Goal: Task Accomplishment & Management: Manage account settings

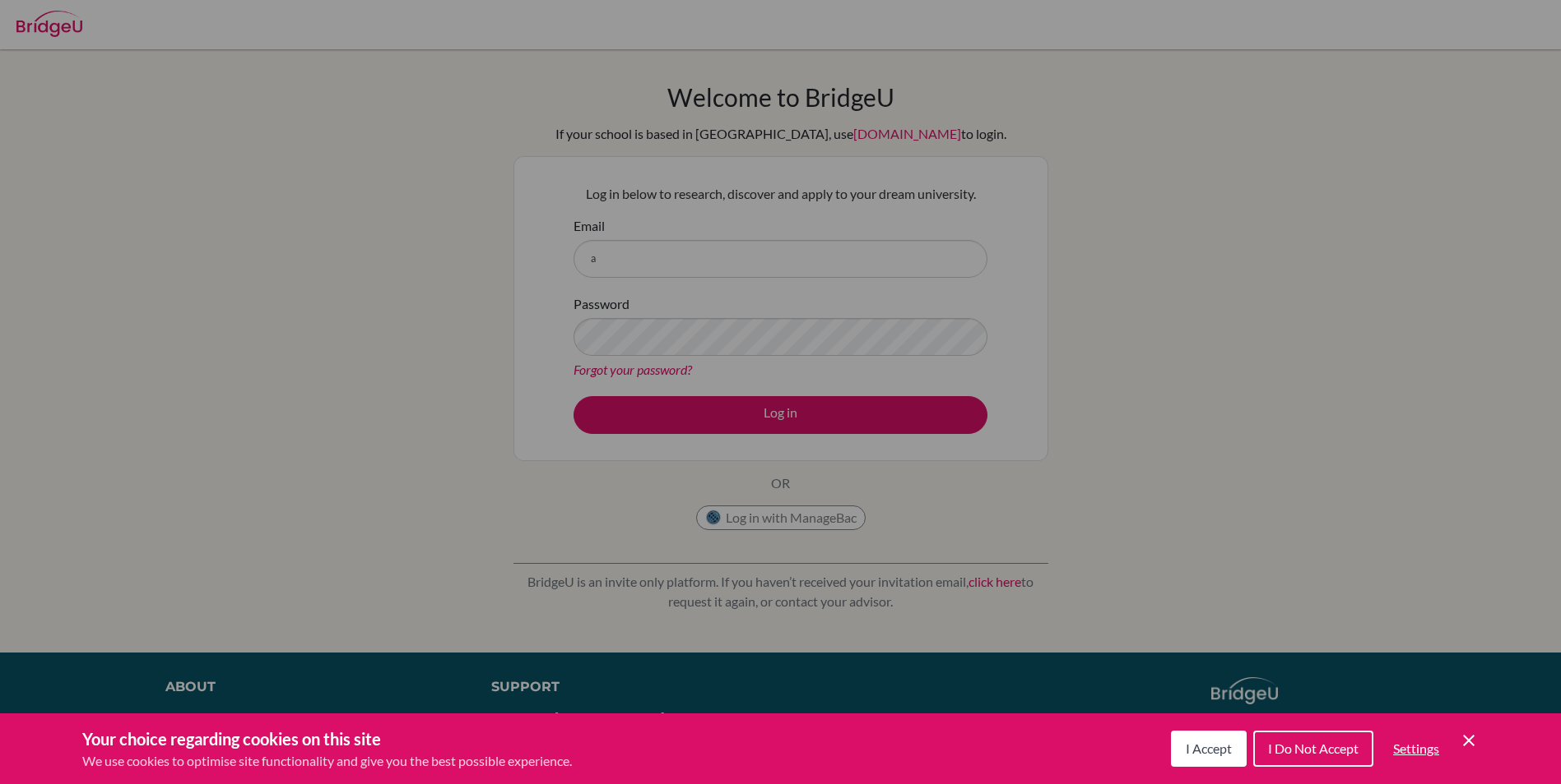
click at [1220, 751] on span "I Accept" at bounding box center [1209, 749] width 46 height 16
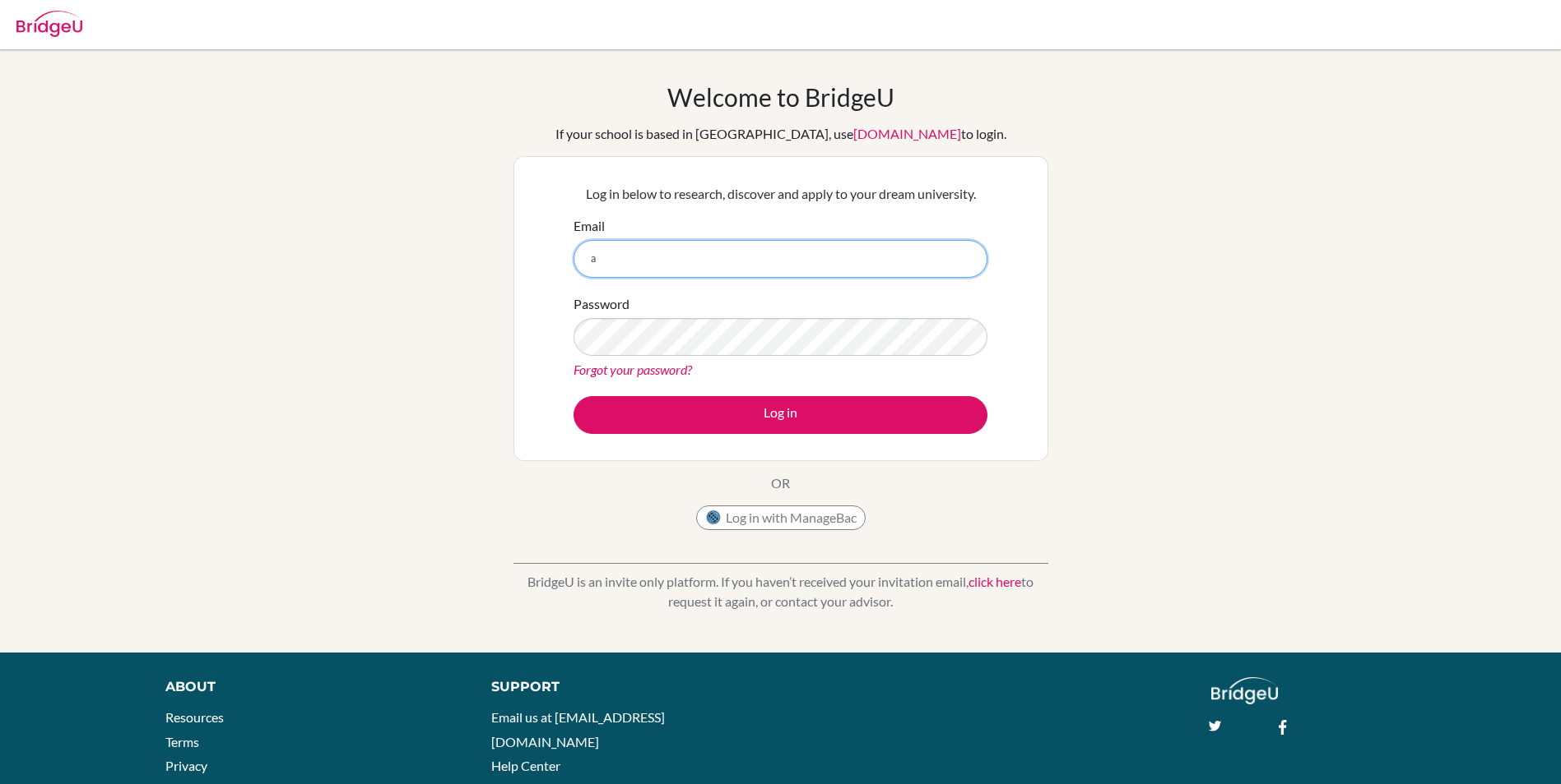
click at [786, 254] on input "a" at bounding box center [780, 258] width 413 height 38
type input "aahana6624@vivekhighschool.onmicrsoft.com"
click at [574, 396] on button "Log in" at bounding box center [780, 415] width 413 height 38
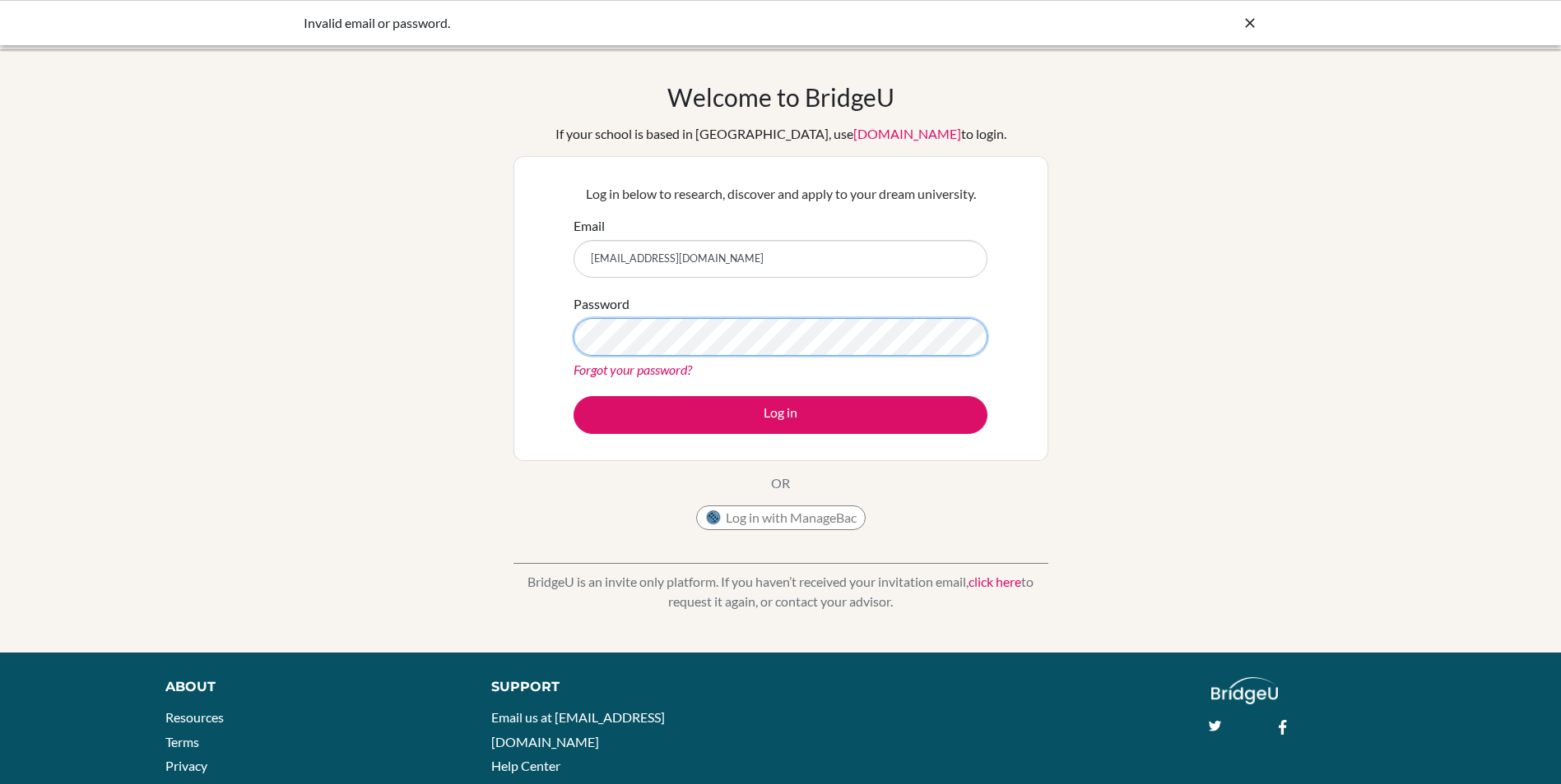
click at [574, 396] on button "Log in" at bounding box center [780, 415] width 413 height 38
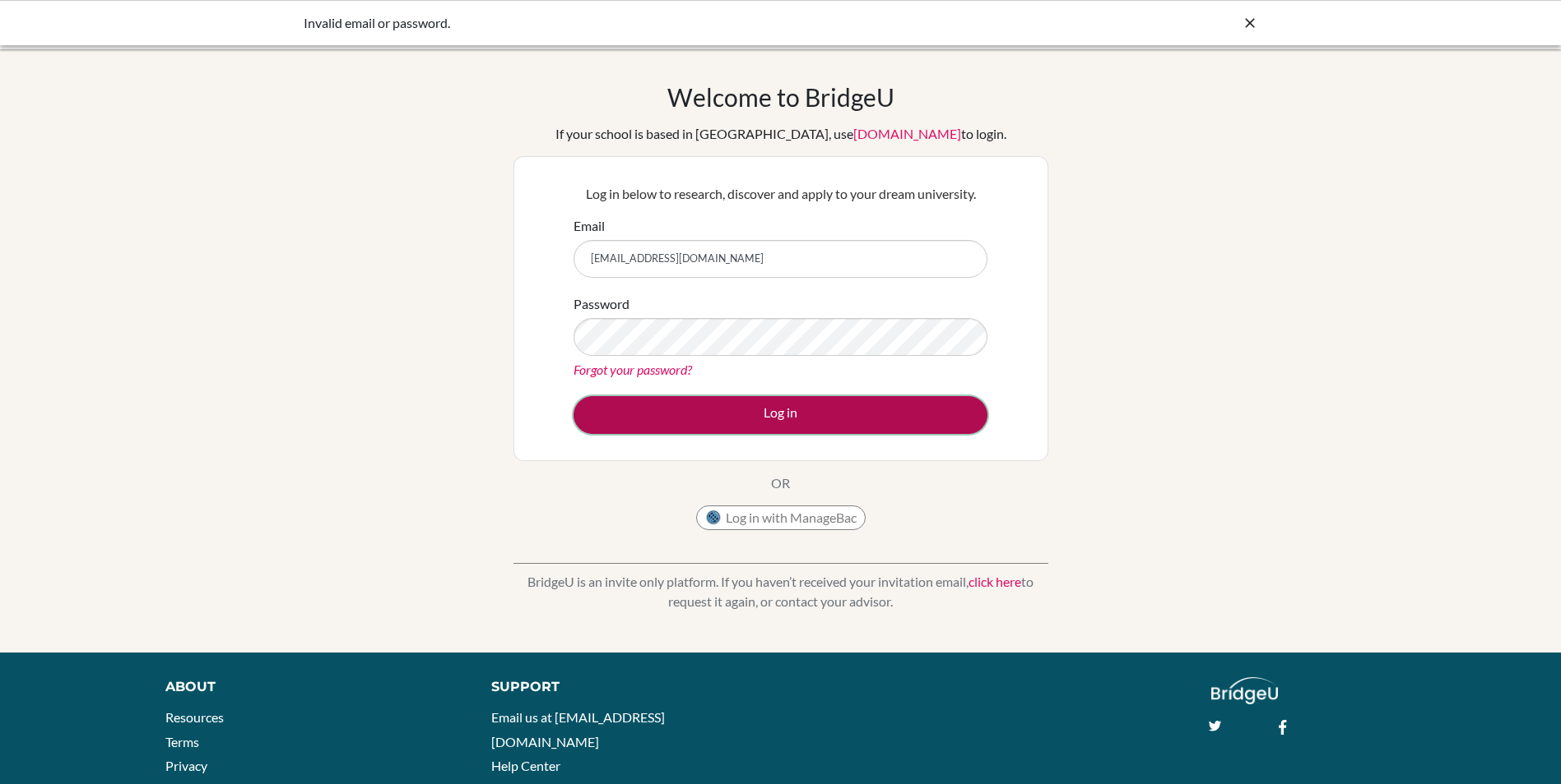
click at [851, 400] on button "Log in" at bounding box center [780, 415] width 413 height 38
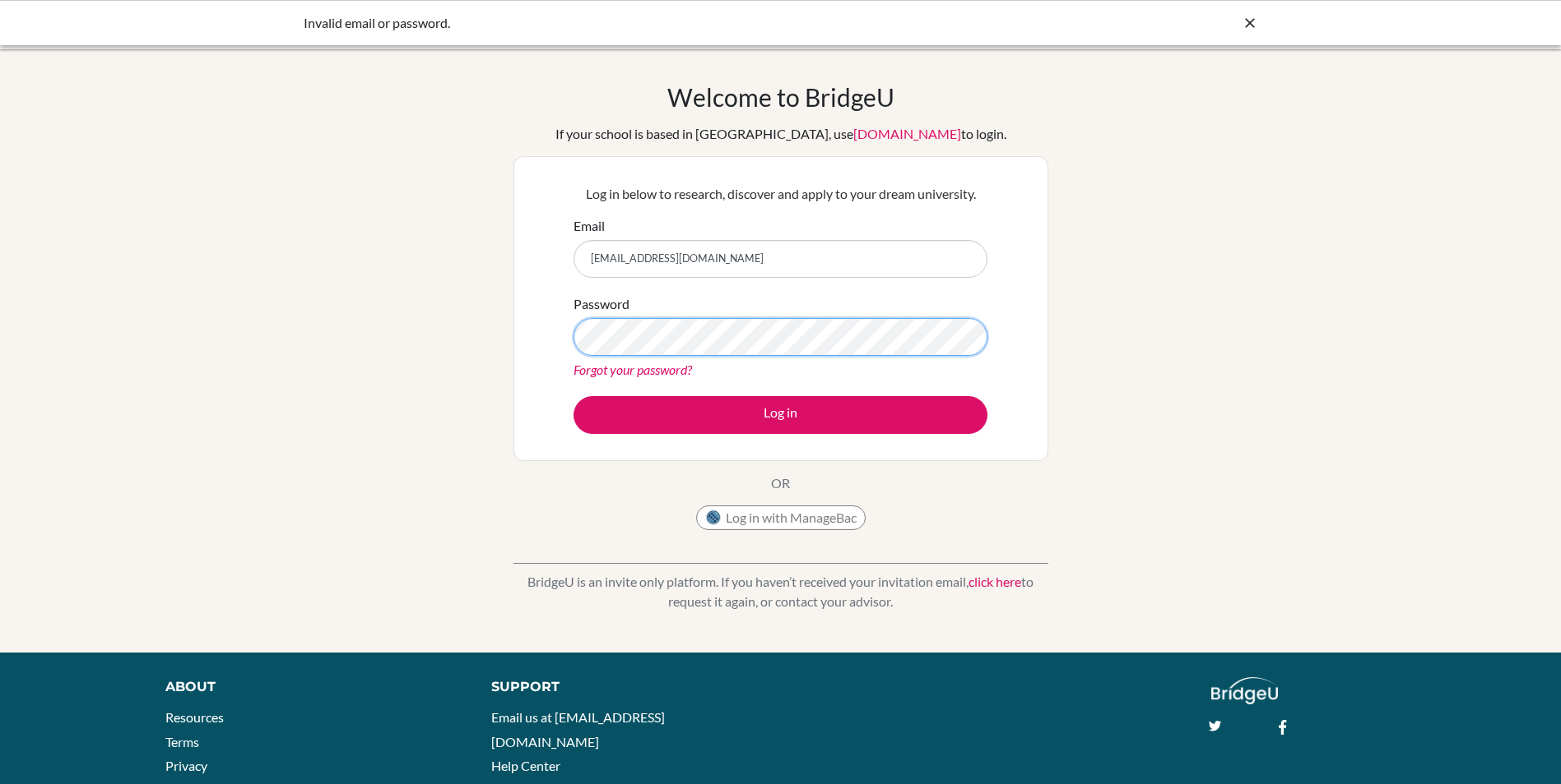
click at [568, 374] on div "Log in below to research, discover and apply to your dream university. Email aa…" at bounding box center [780, 309] width 435 height 271
click at [644, 369] on link "Forgot your password?" at bounding box center [633, 370] width 119 height 16
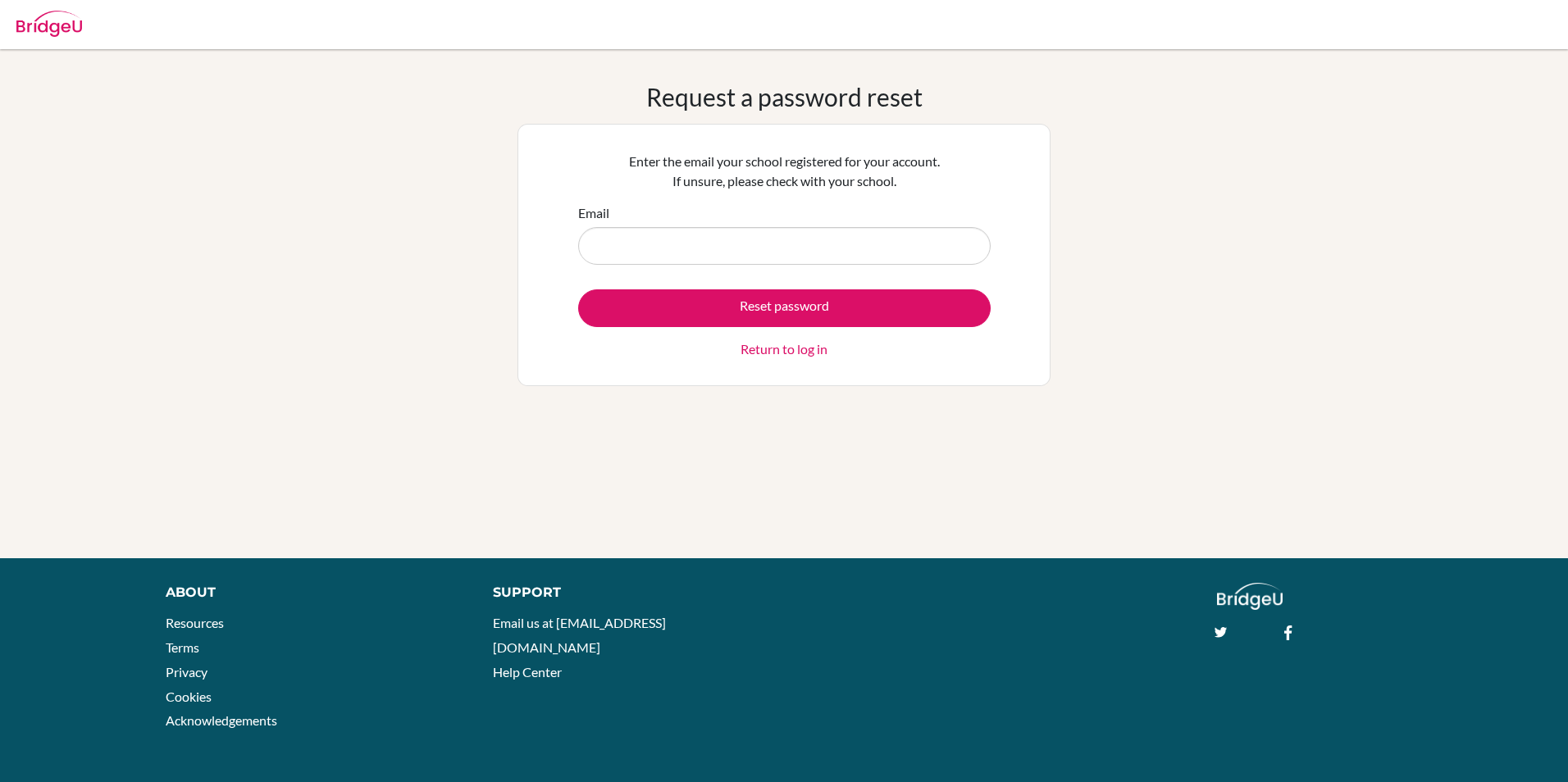
type input "s"
type input "[EMAIL_ADDRESS][DOMAIN_NAME]"
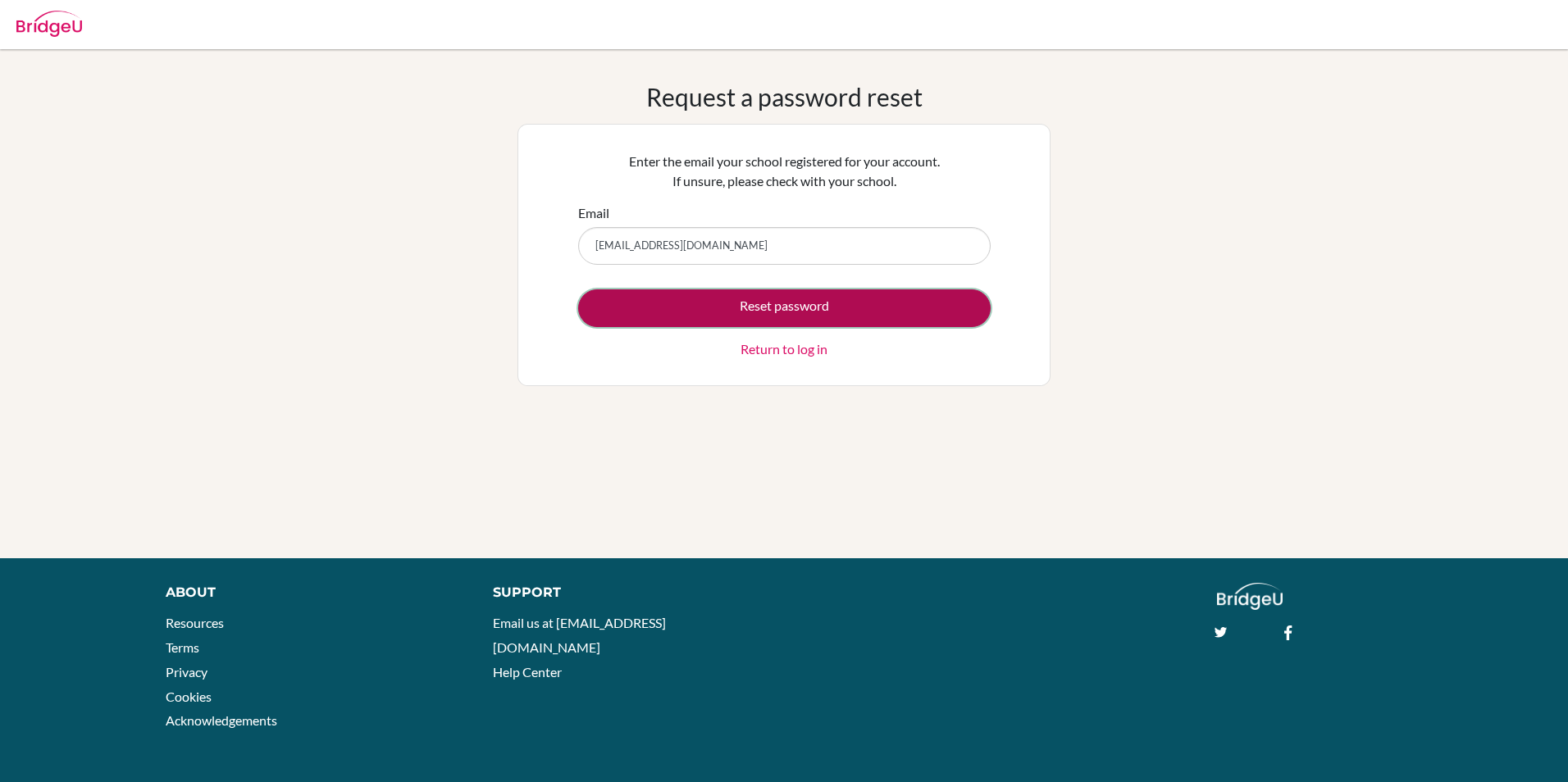
click at [733, 310] on button "Reset password" at bounding box center [784, 308] width 412 height 38
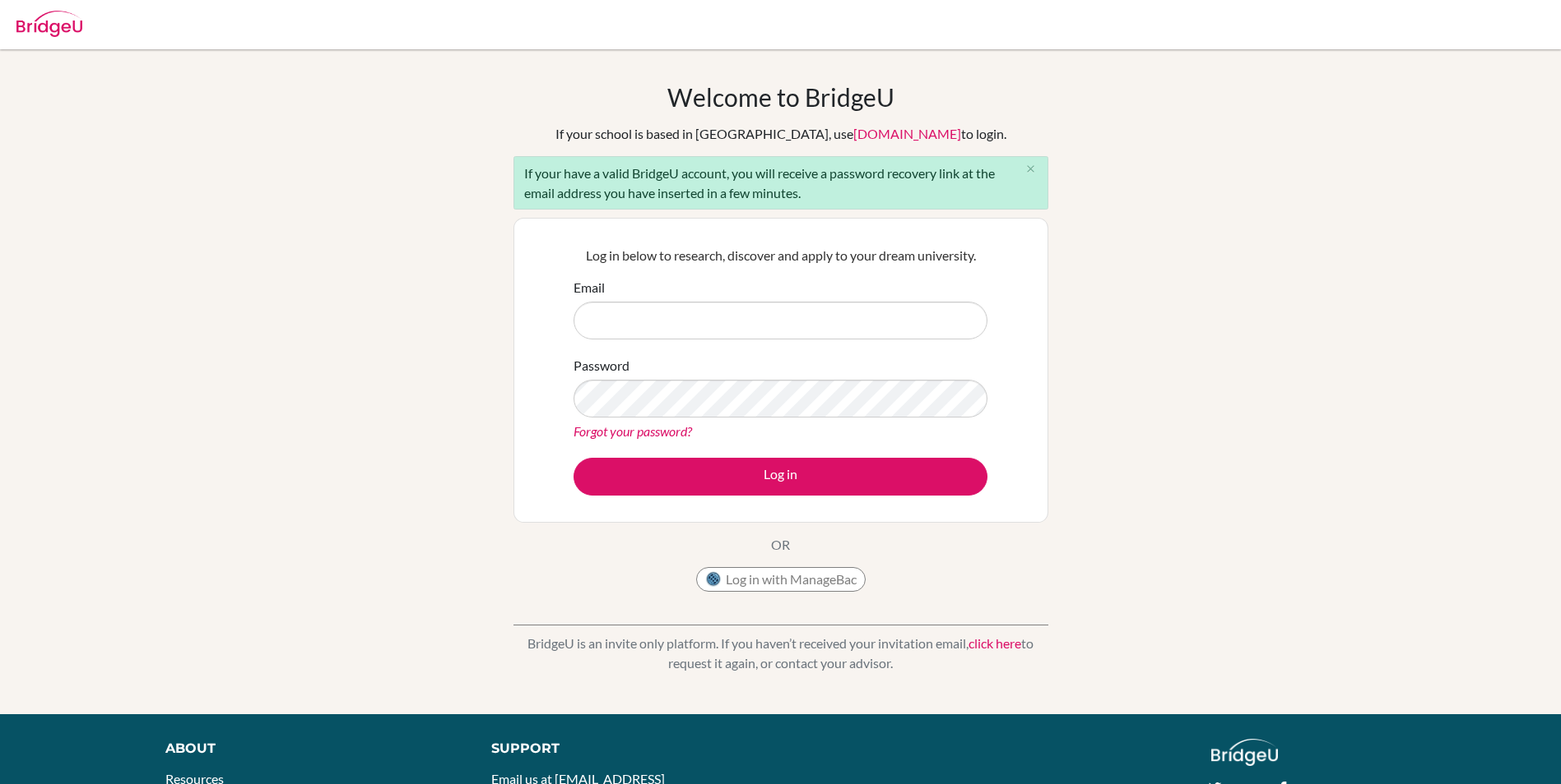
click at [1014, 319] on div "Log in below to research, discover and apply to your dream university. Email Pa…" at bounding box center [781, 370] width 535 height 305
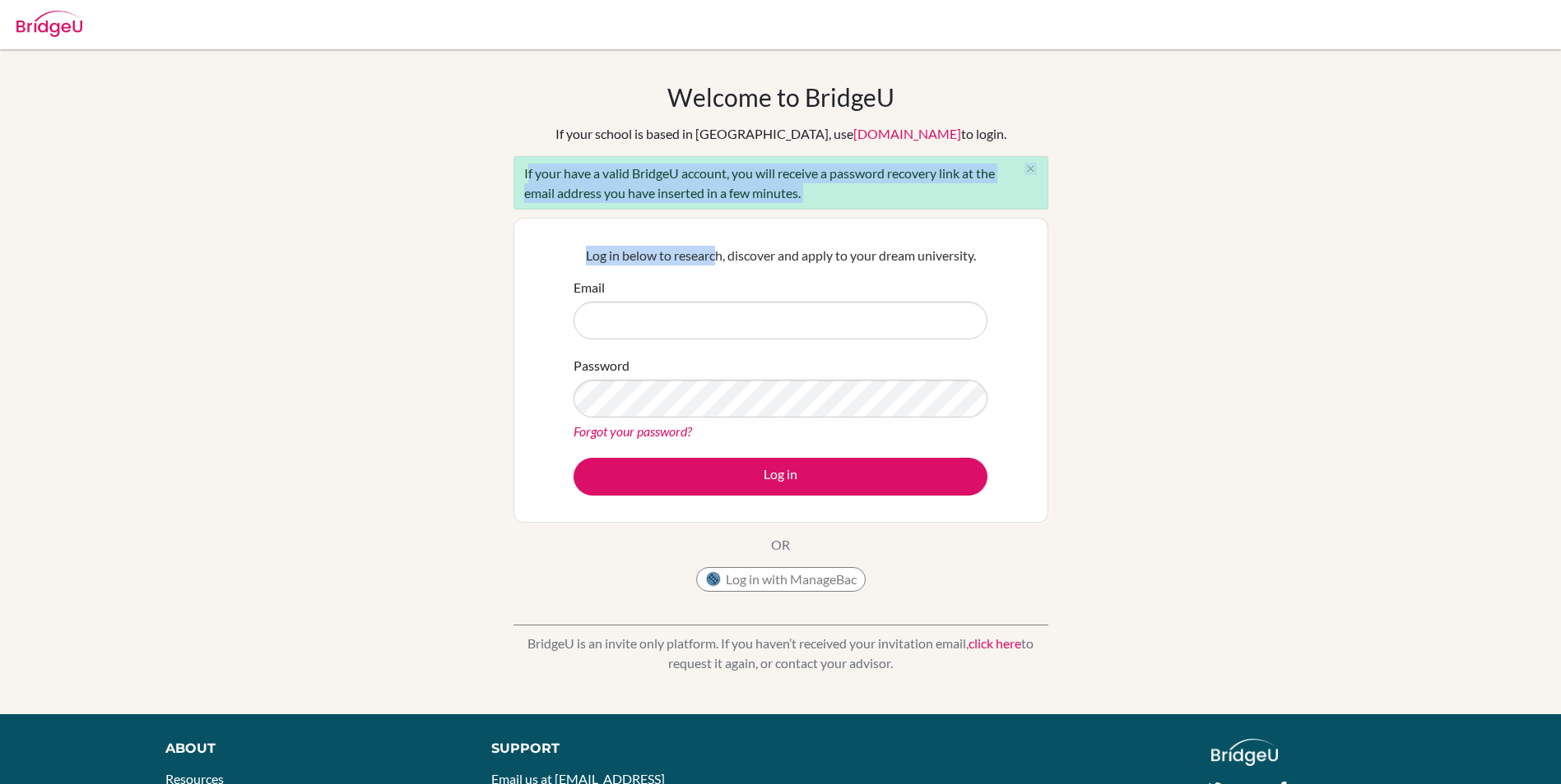
drag, startPoint x: 525, startPoint y: 174, endPoint x: 715, endPoint y: 218, distance: 195.0
click at [715, 218] on div "Welcome to BridgeU If your school is based in China, use app.bridge-u.com.cn to…" at bounding box center [781, 341] width 535 height 518
drag, startPoint x: 715, startPoint y: 218, endPoint x: 632, endPoint y: 171, distance: 95.4
click at [632, 171] on div "If your have a valid BridgeU account, you will receive a password recovery link…" at bounding box center [781, 183] width 535 height 53
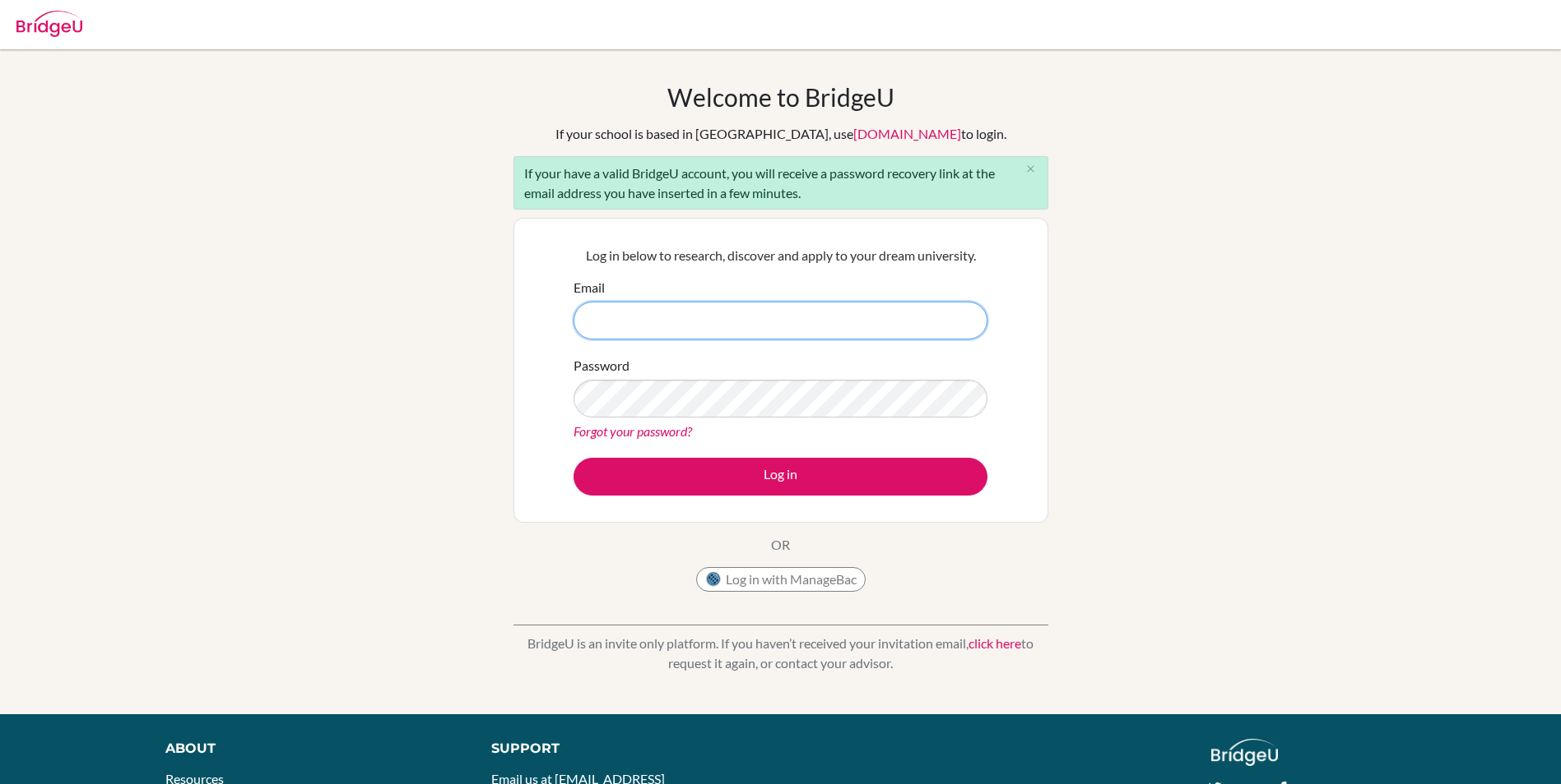
click at [691, 316] on input "Email" at bounding box center [780, 320] width 413 height 38
type input "[EMAIL_ADDRESS][DOMAIN_NAME]"
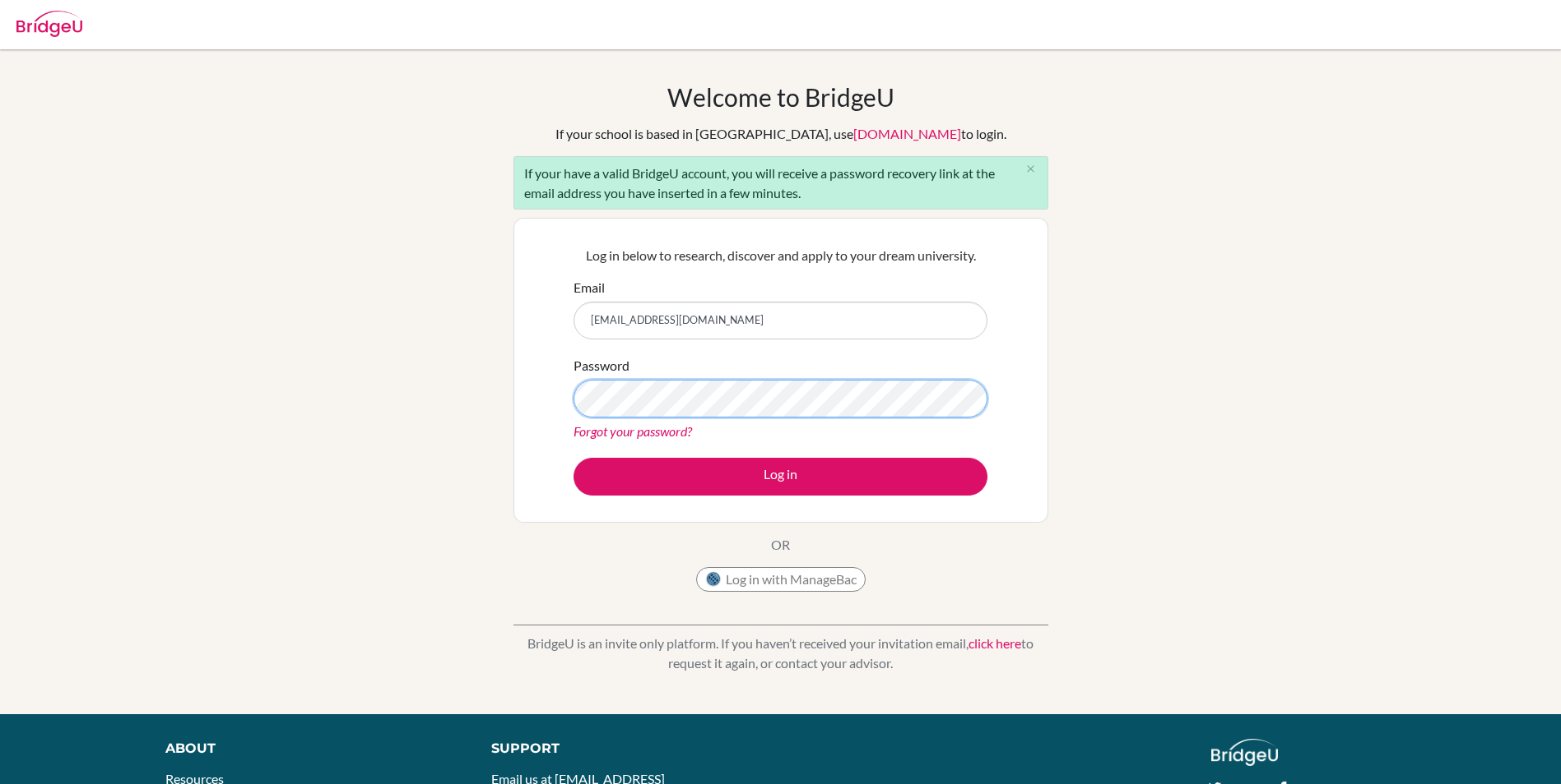
click at [574, 458] on button "Log in" at bounding box center [780, 477] width 413 height 38
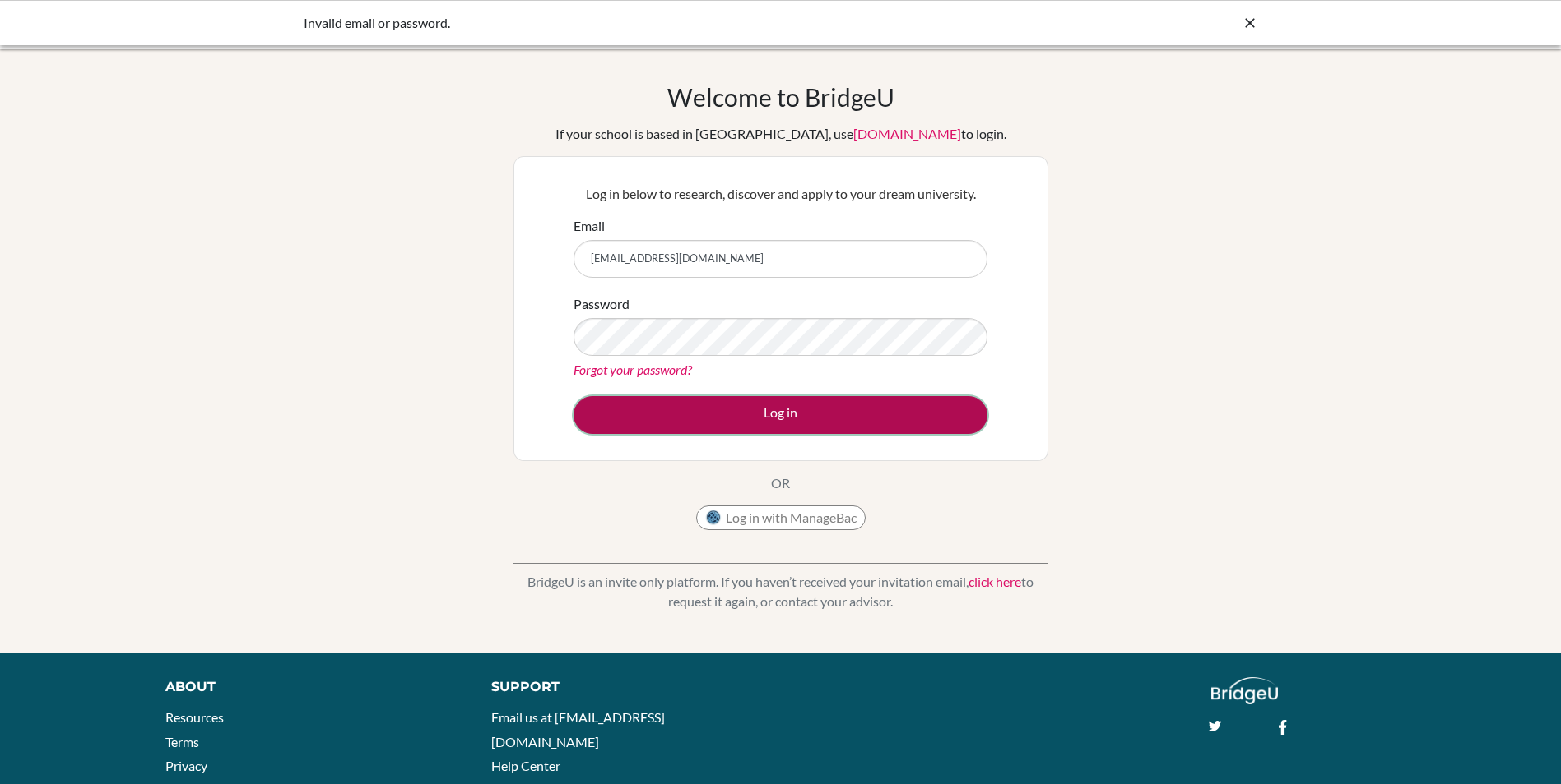
click at [920, 419] on button "Log in" at bounding box center [780, 415] width 413 height 38
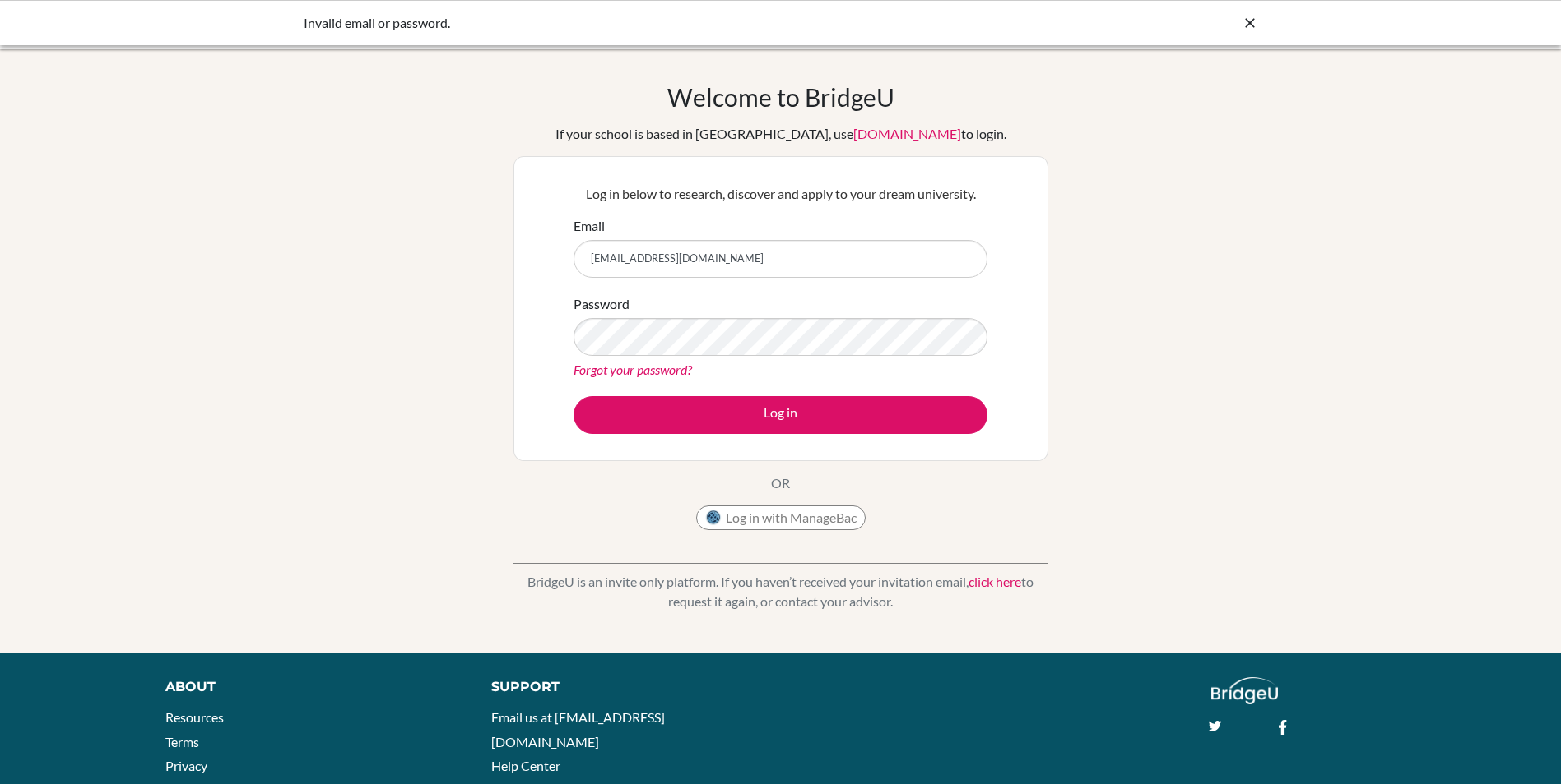
click at [666, 363] on link "Forgot your password?" at bounding box center [633, 370] width 119 height 16
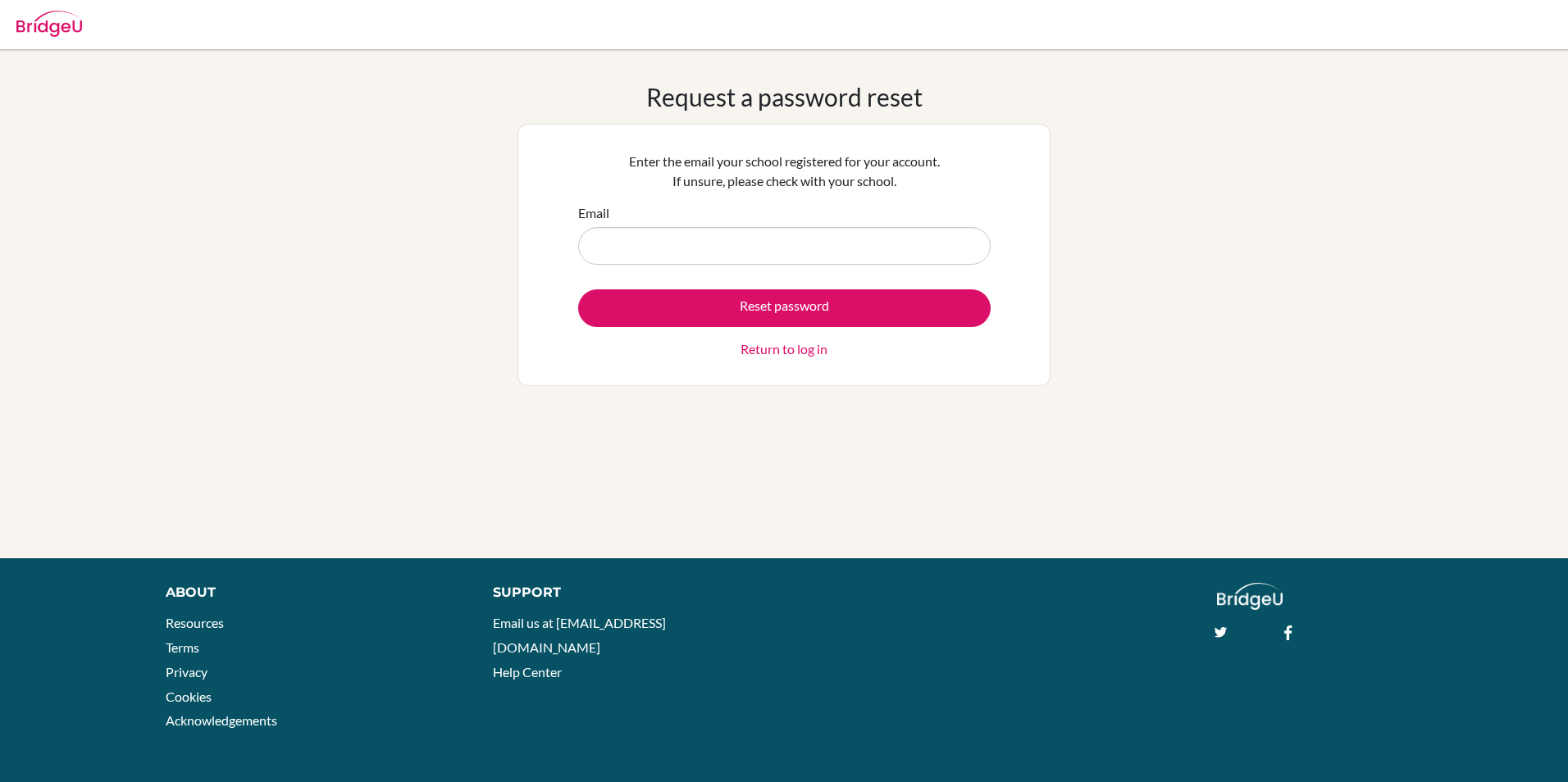
click at [740, 241] on input "Email" at bounding box center [784, 245] width 412 height 38
type input "[EMAIL_ADDRESS][DOMAIN_NAME]"
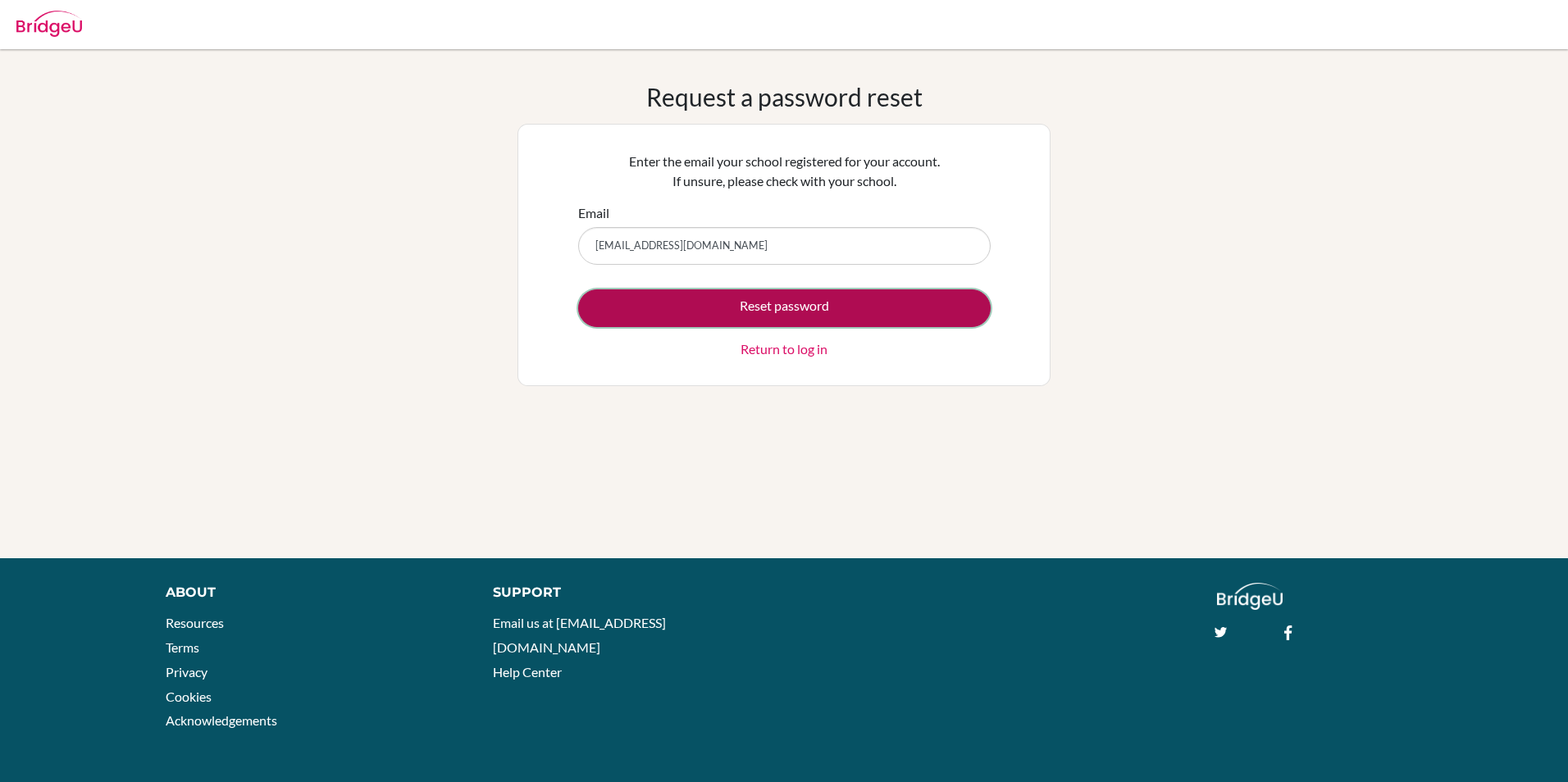
click at [718, 305] on button "Reset password" at bounding box center [784, 308] width 412 height 38
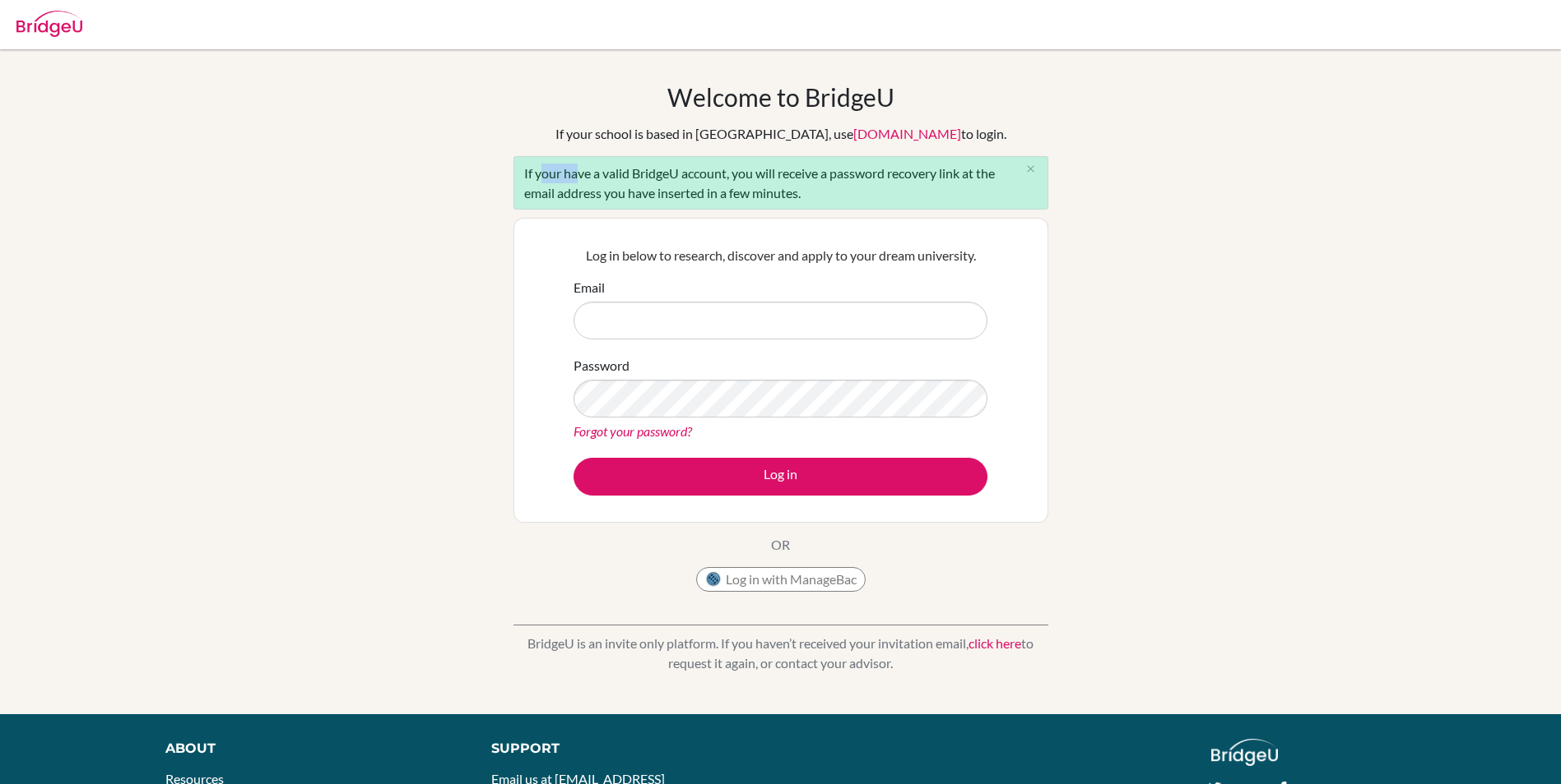
drag, startPoint x: 535, startPoint y: 180, endPoint x: 572, endPoint y: 174, distance: 37.5
click at [572, 174] on div "If your have a valid BridgeU account, you will receive a password recovery link…" at bounding box center [781, 183] width 535 height 53
drag, startPoint x: 572, startPoint y: 174, endPoint x: 607, endPoint y: 204, distance: 46.1
click at [607, 204] on div "If your have a valid BridgeU account, you will receive a password recovery link…" at bounding box center [781, 183] width 535 height 53
click at [703, 304] on input "Email" at bounding box center [780, 320] width 413 height 38
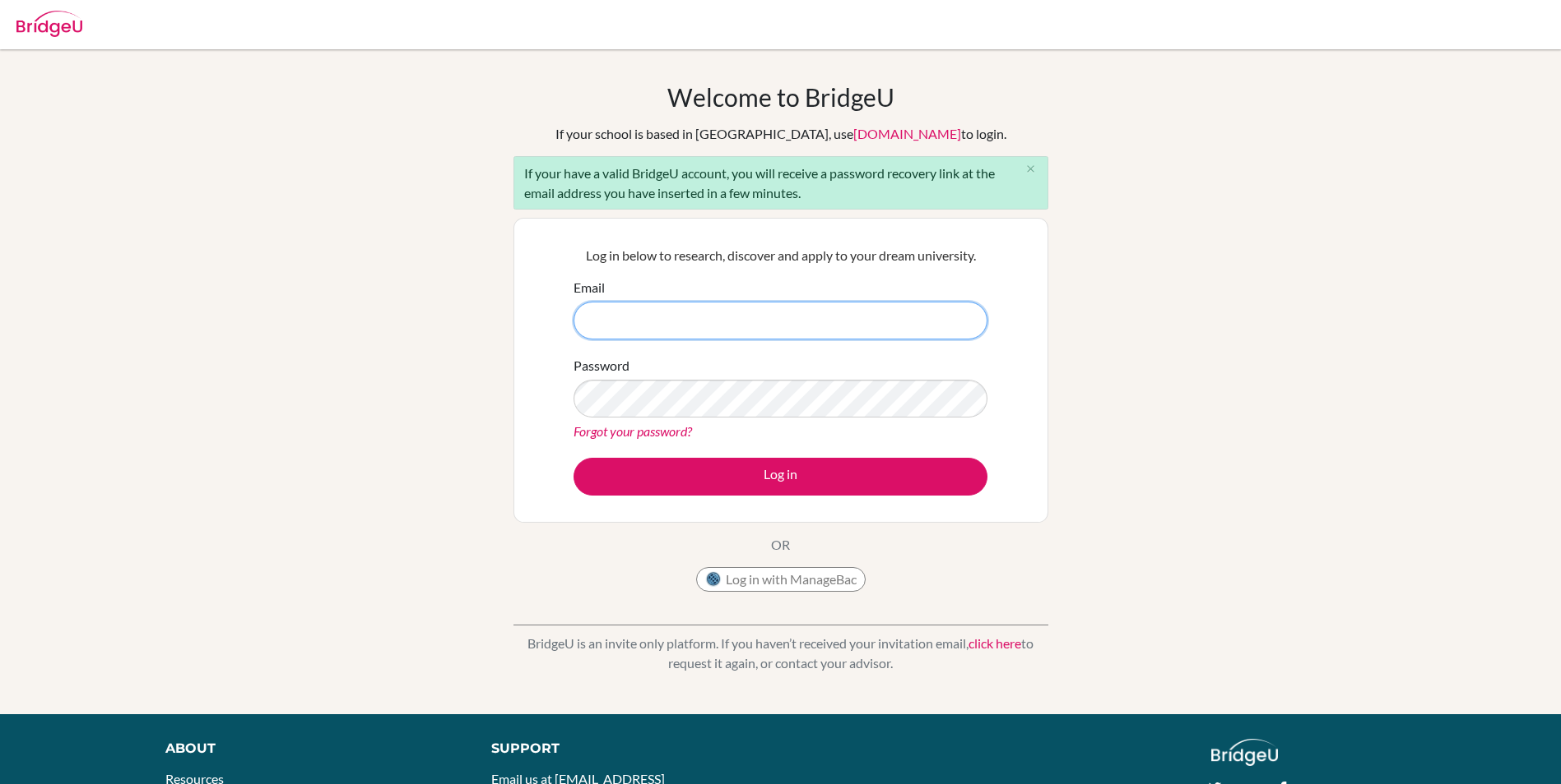
type input "[EMAIL_ADDRESS][DOMAIN_NAME]"
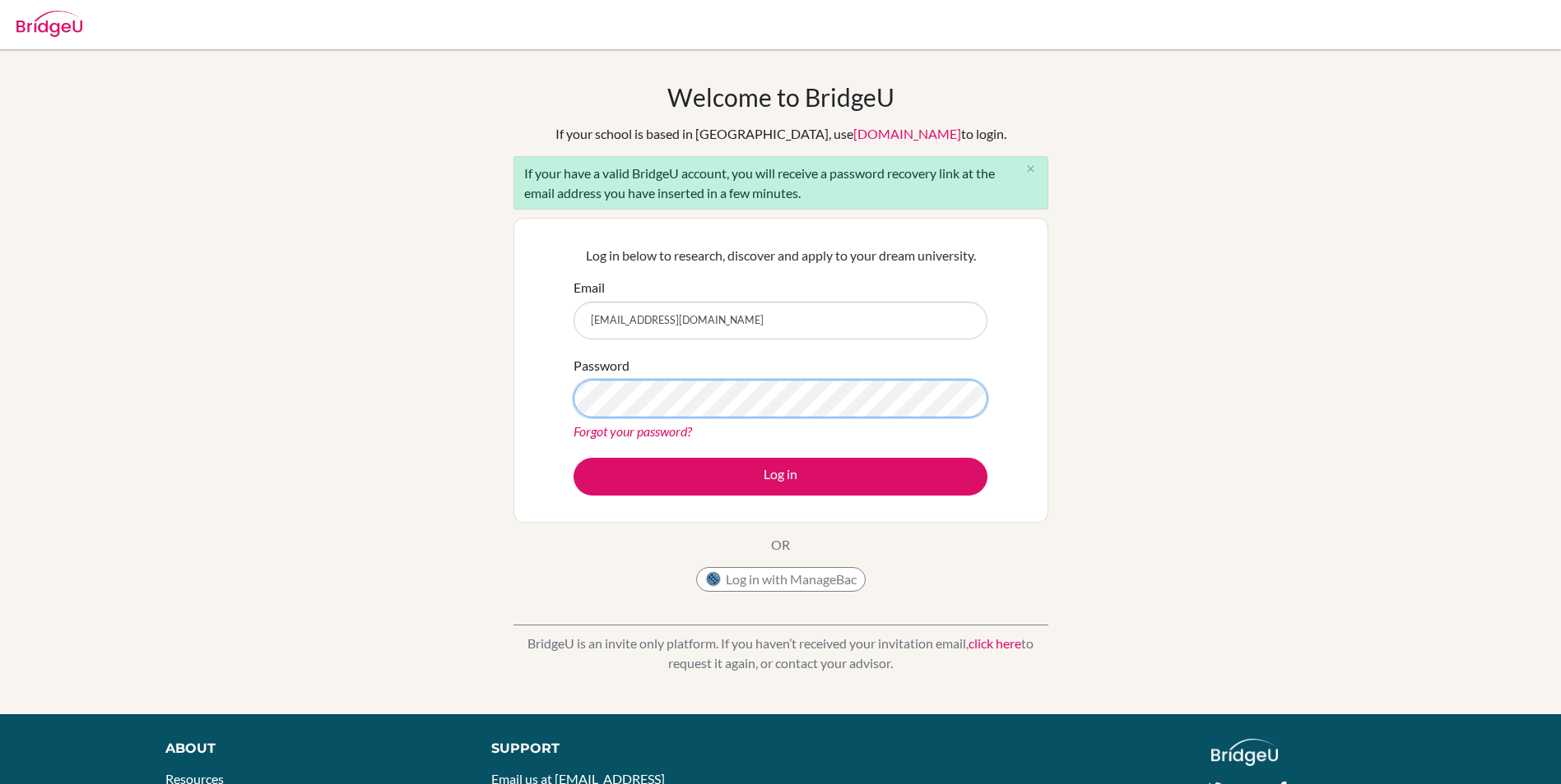
click at [574, 458] on button "Log in" at bounding box center [780, 477] width 413 height 38
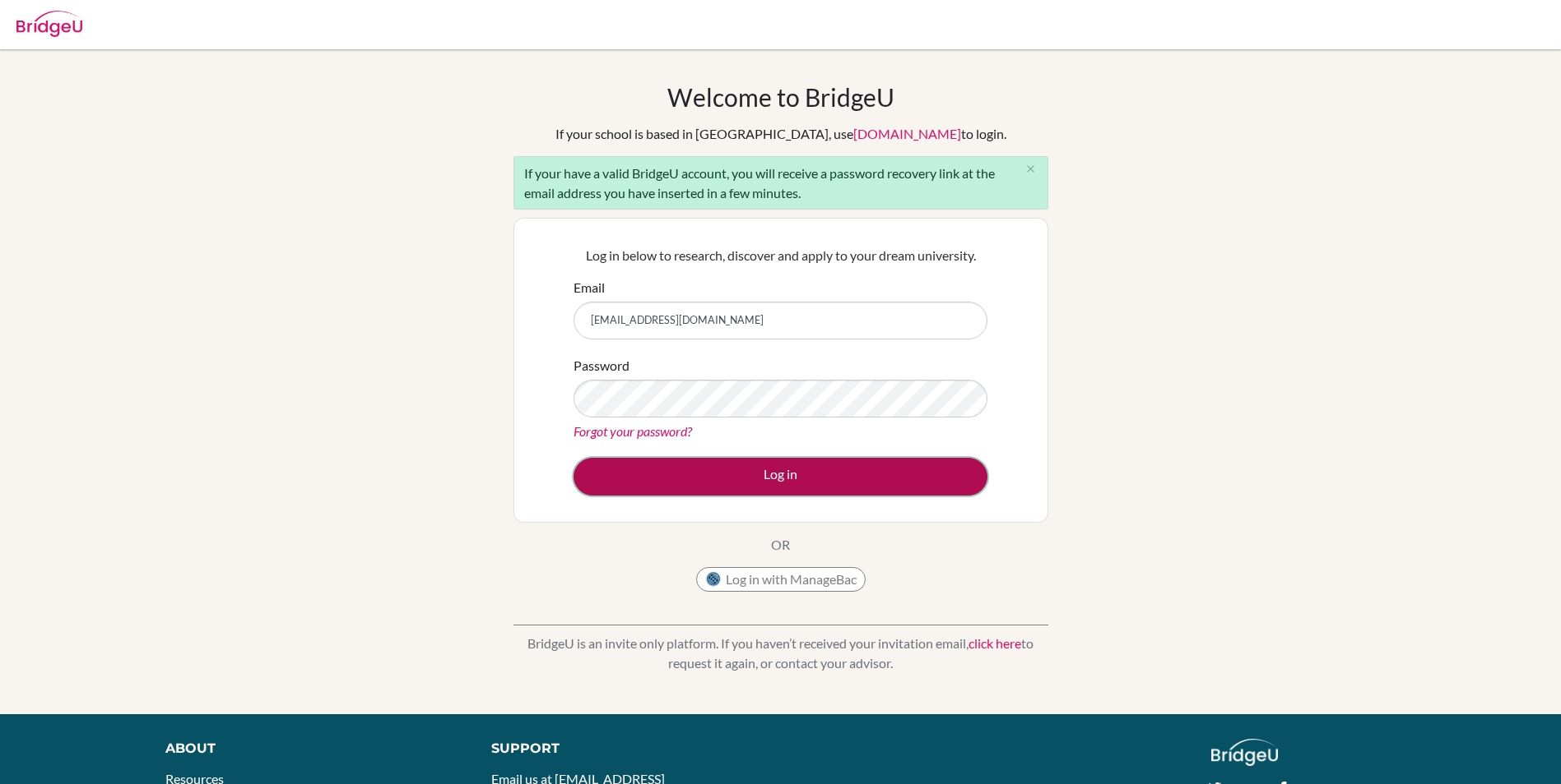
click at [723, 472] on button "Log in" at bounding box center [780, 477] width 413 height 38
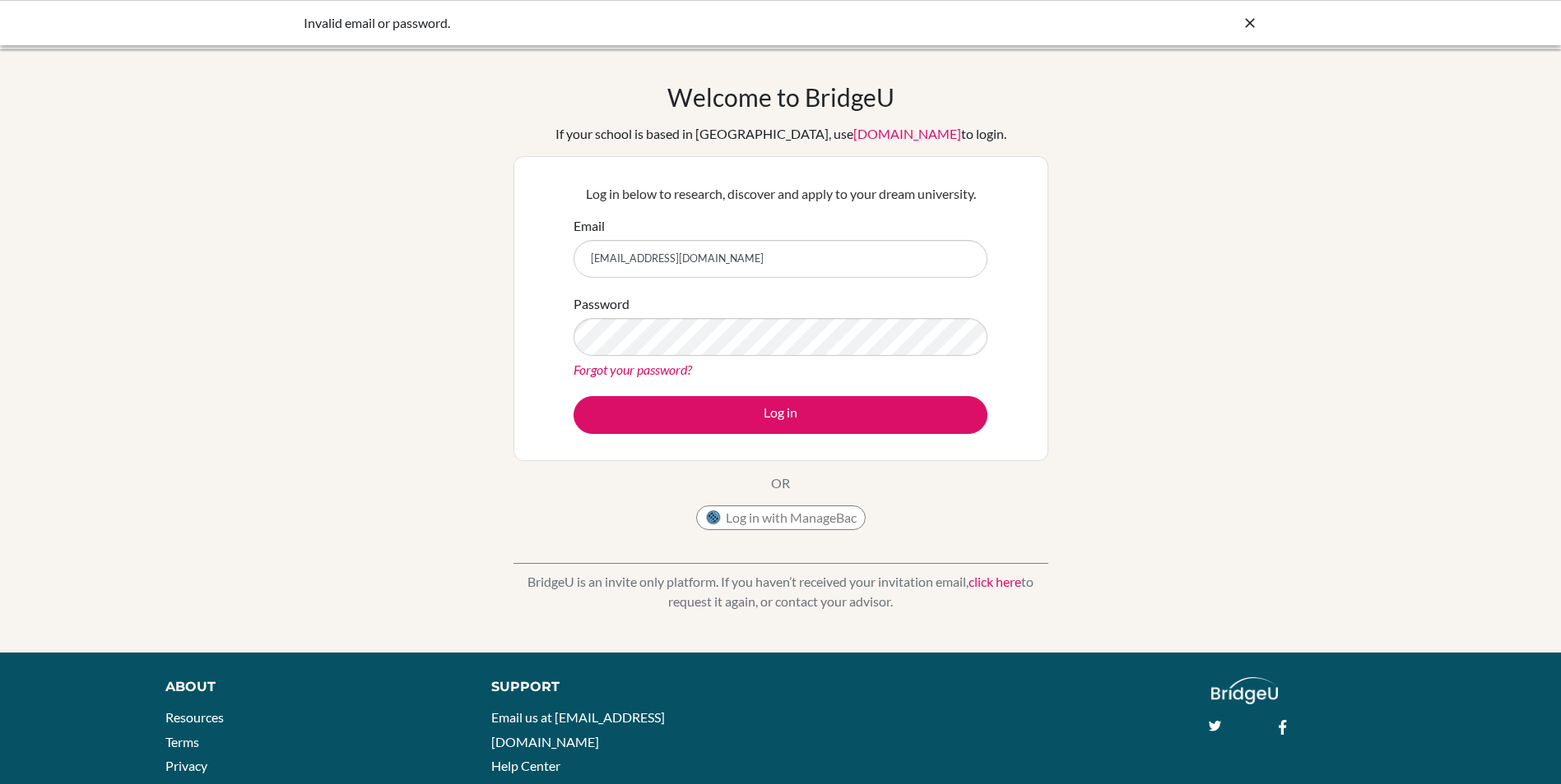
click at [676, 362] on link "Forgot your password?" at bounding box center [633, 370] width 119 height 16
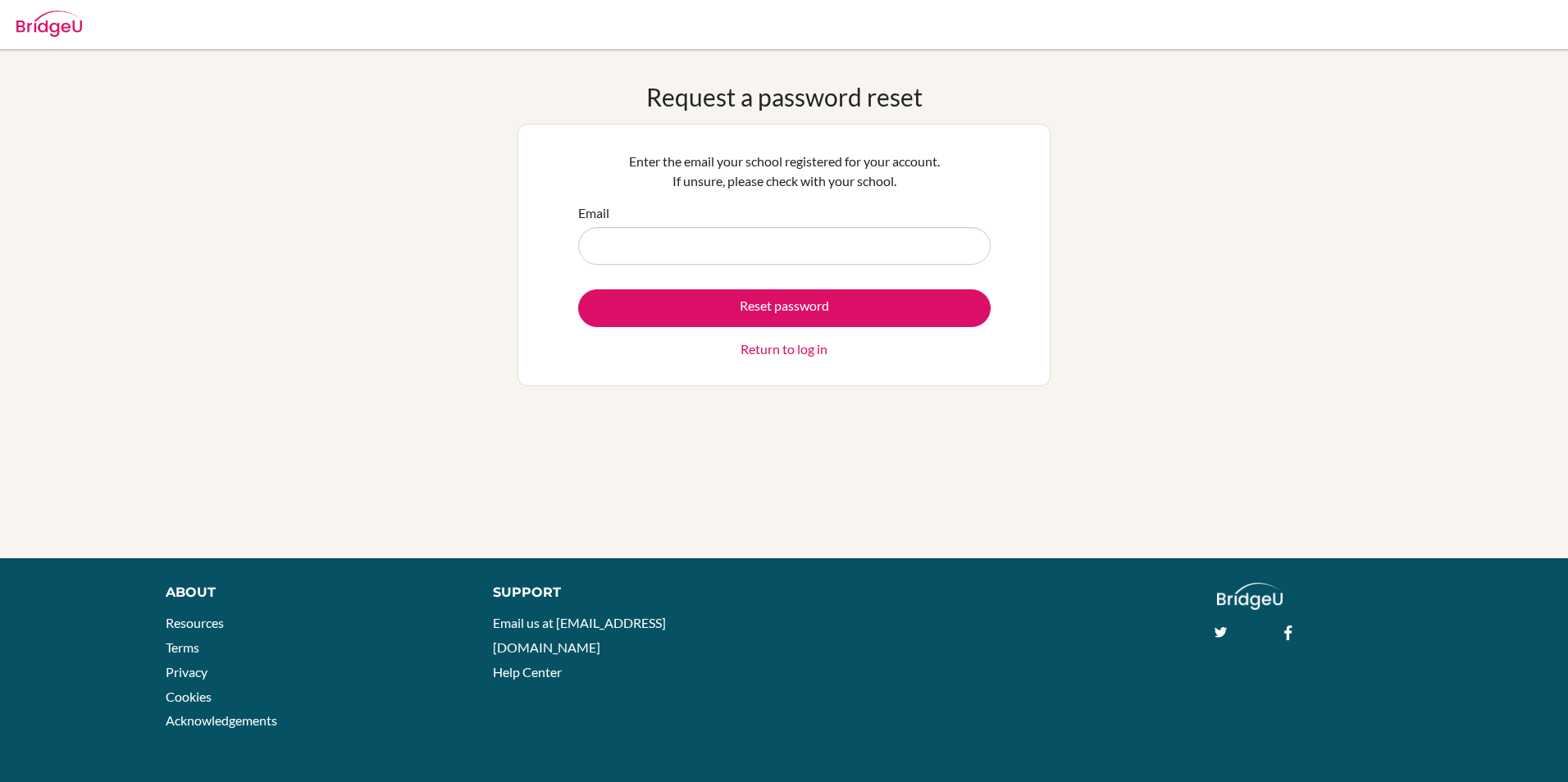
click at [689, 234] on input "Email" at bounding box center [784, 245] width 412 height 38
type input "[EMAIL_ADDRESS][DOMAIN_NAME]"
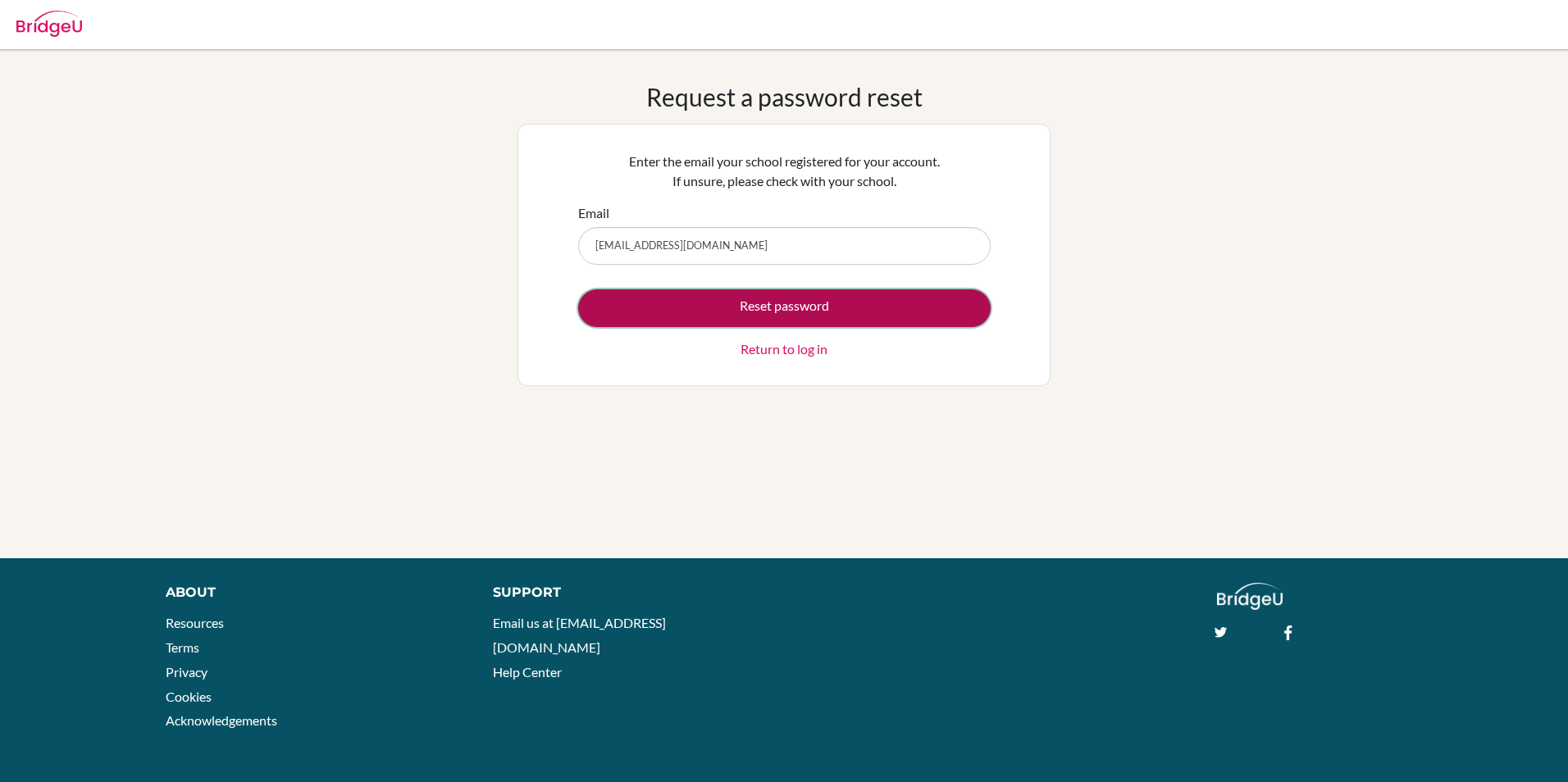
click at [732, 307] on button "Reset password" at bounding box center [784, 308] width 412 height 38
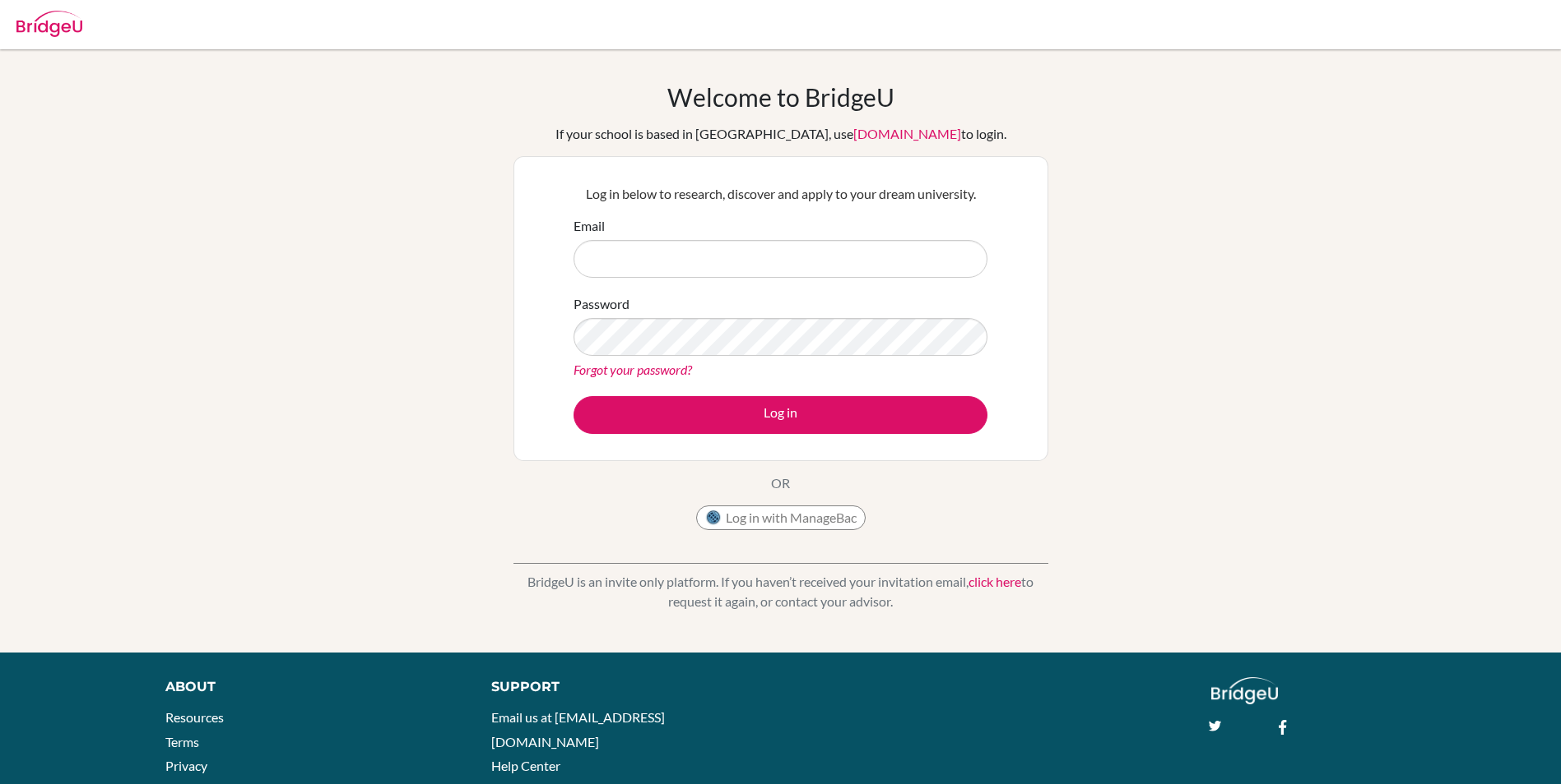
click at [675, 373] on link "Forgot your password?" at bounding box center [633, 370] width 119 height 16
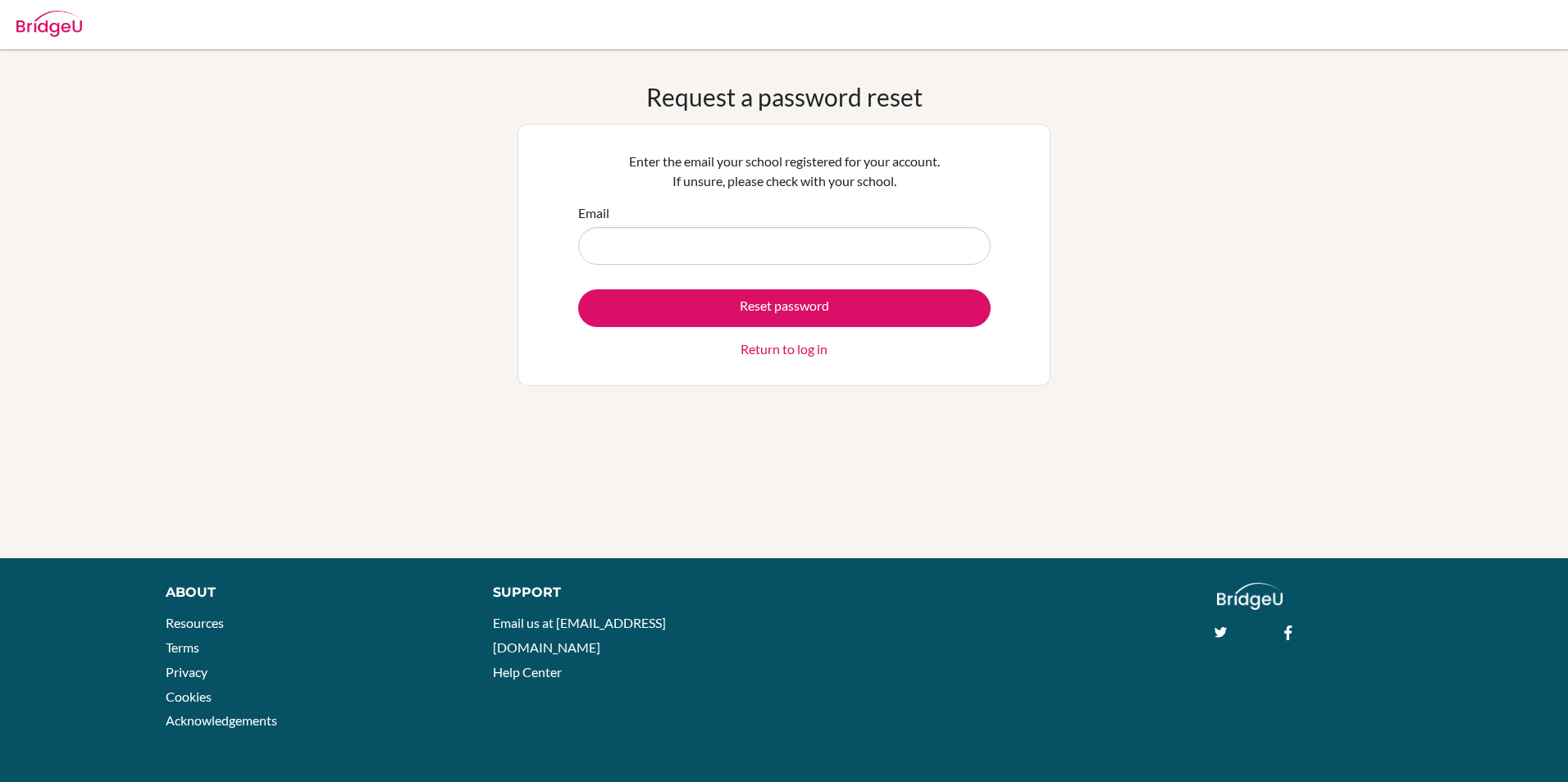
type input "aahana6624@vivekhighschool.onmicrsoft.com"
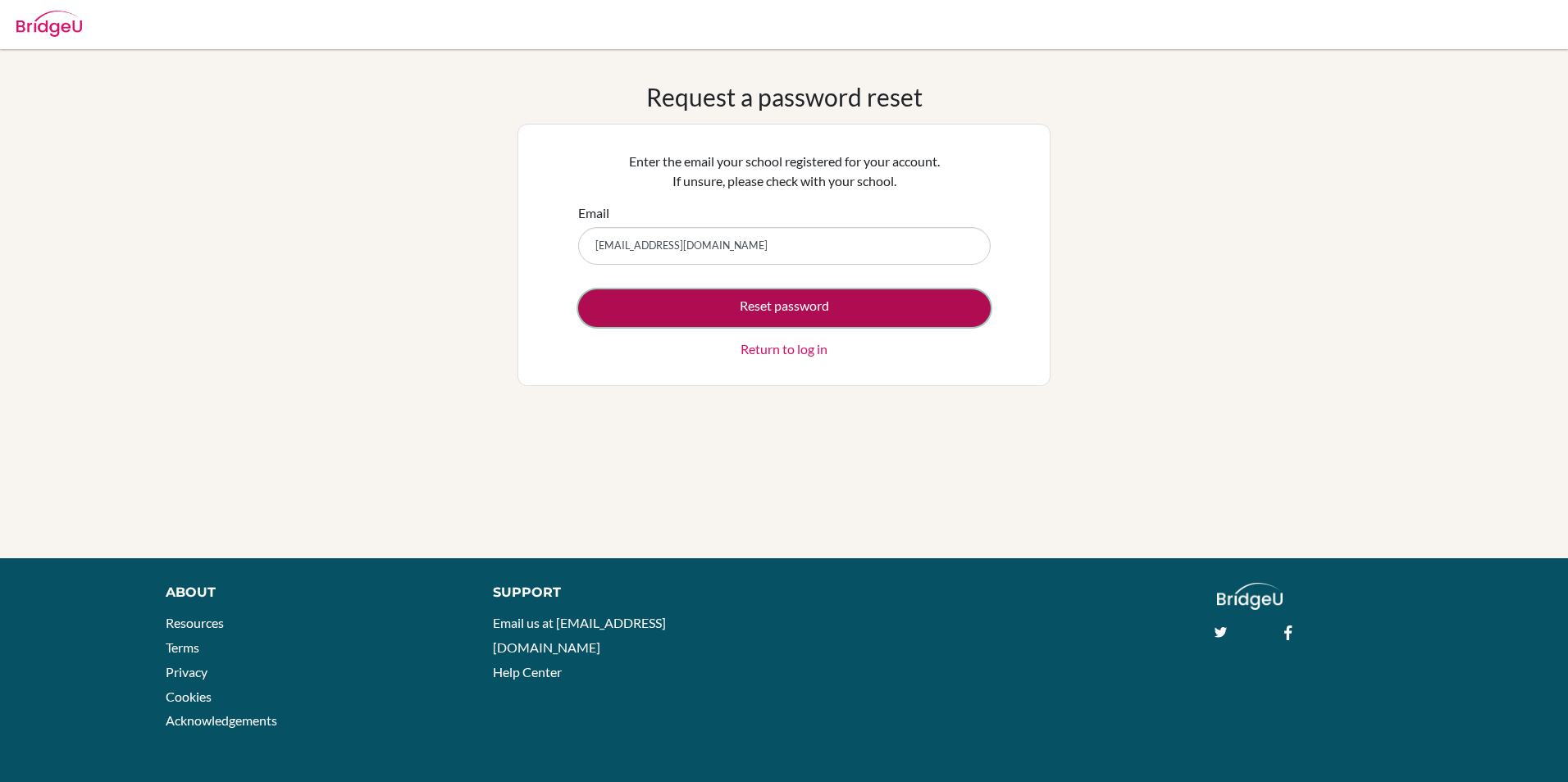
click at [765, 309] on button "Reset password" at bounding box center [784, 308] width 412 height 38
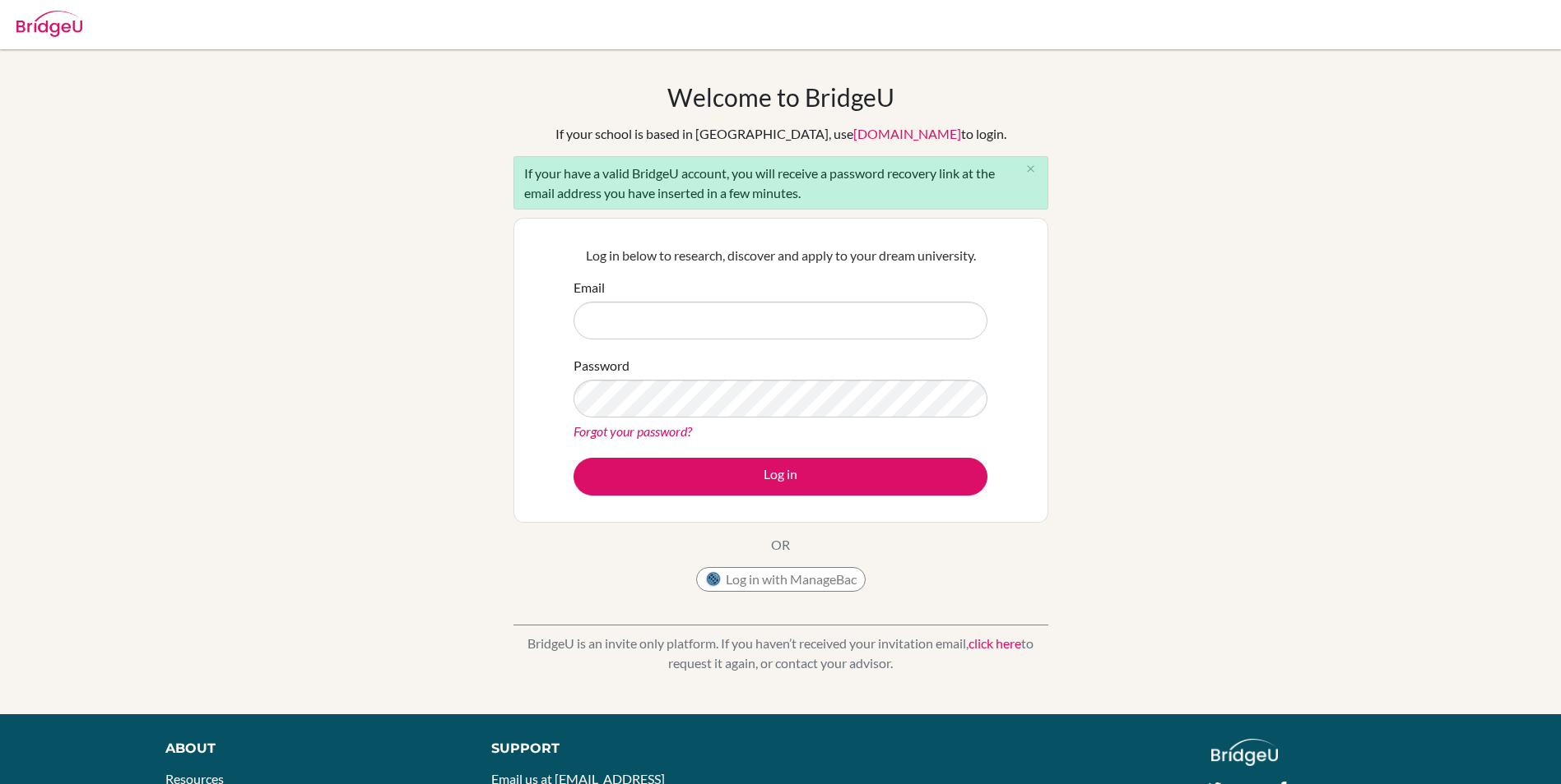
click at [636, 425] on link "Forgot your password?" at bounding box center [633, 432] width 119 height 16
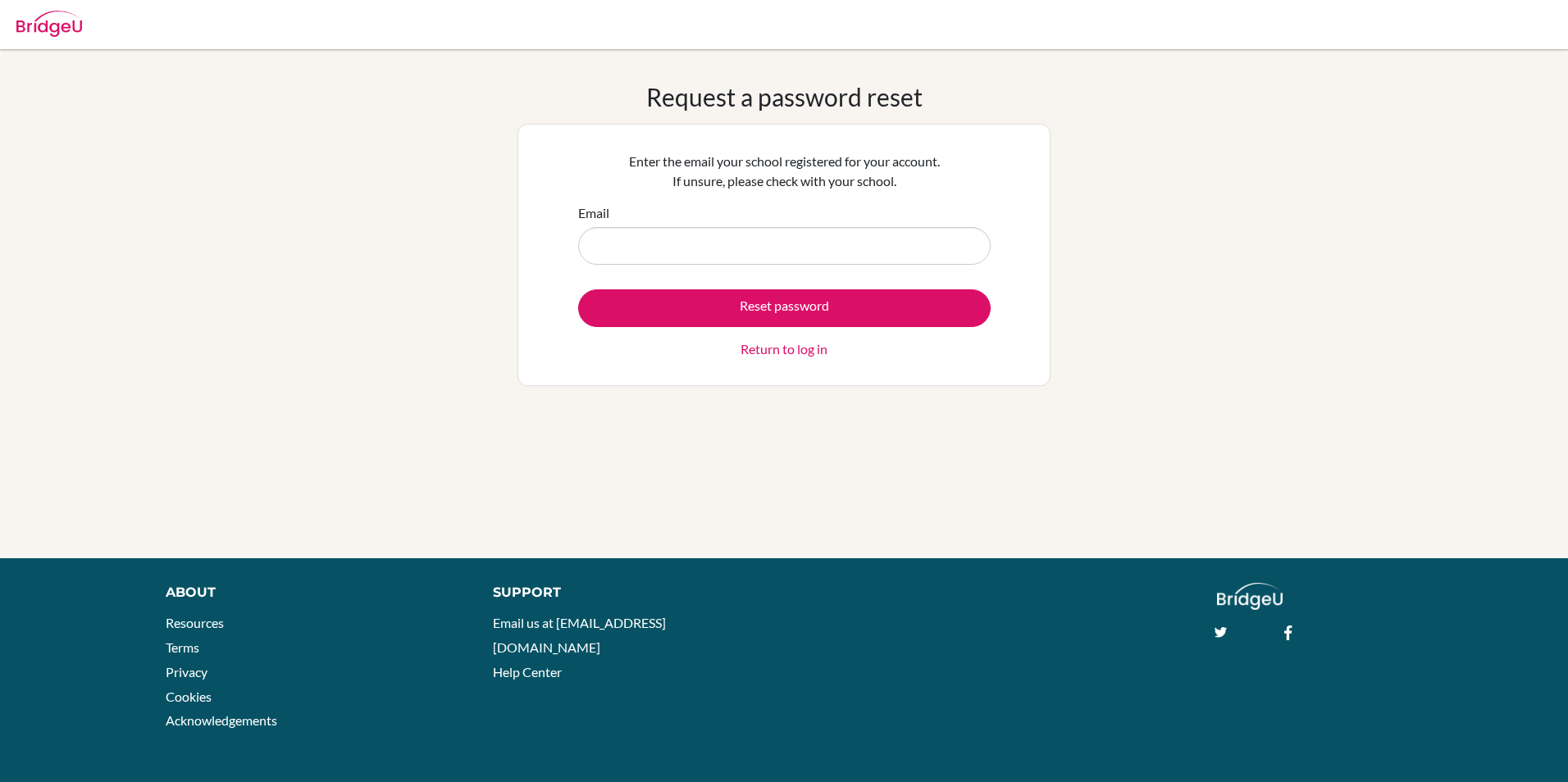
drag, startPoint x: 0, startPoint y: 0, endPoint x: 718, endPoint y: 254, distance: 761.6
click at [718, 254] on input "Email" at bounding box center [784, 245] width 412 height 38
type input "aahana6624@vivekhighschool.onmicrsoft.com"
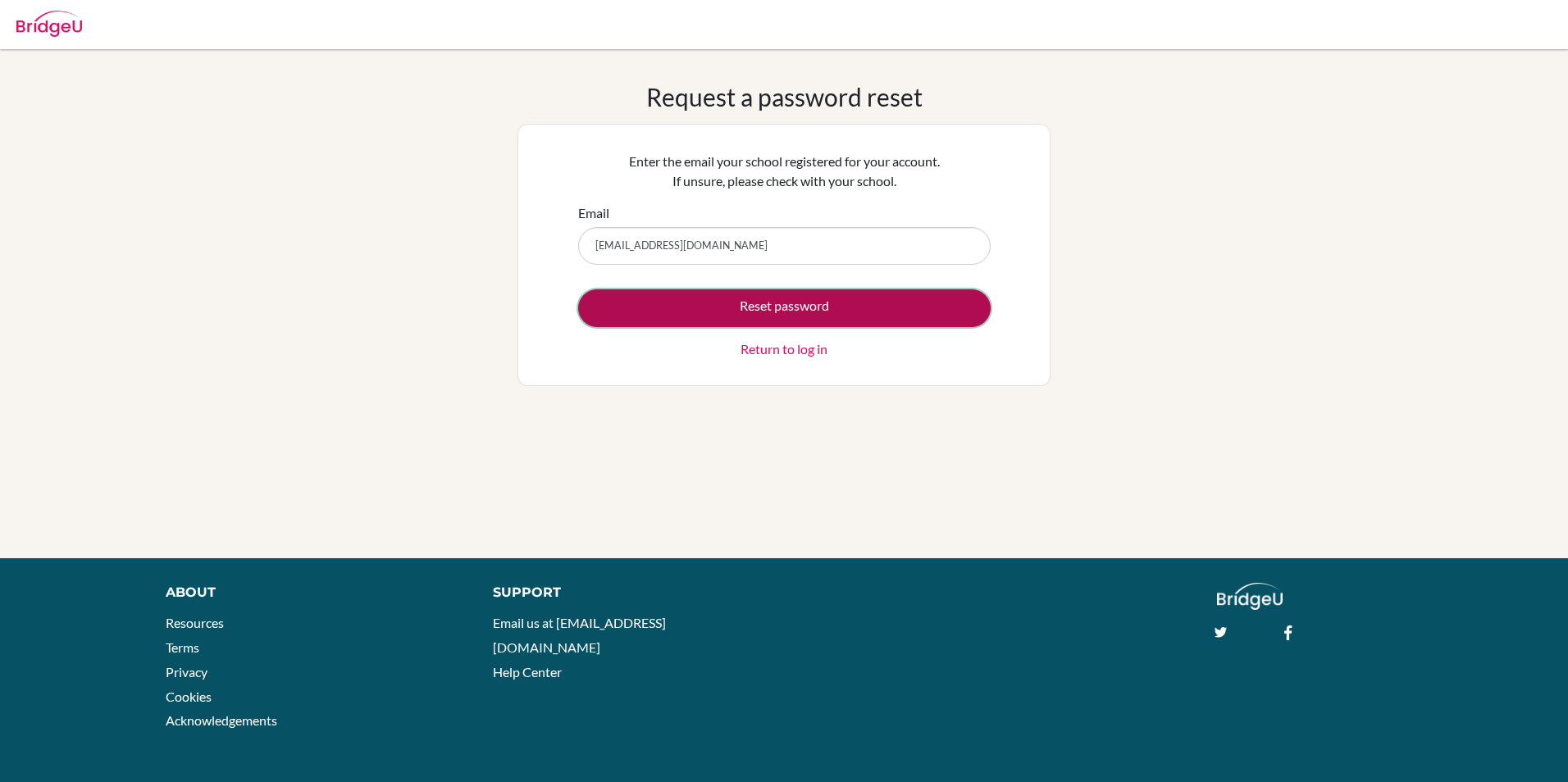
click at [679, 319] on button "Reset password" at bounding box center [784, 308] width 412 height 38
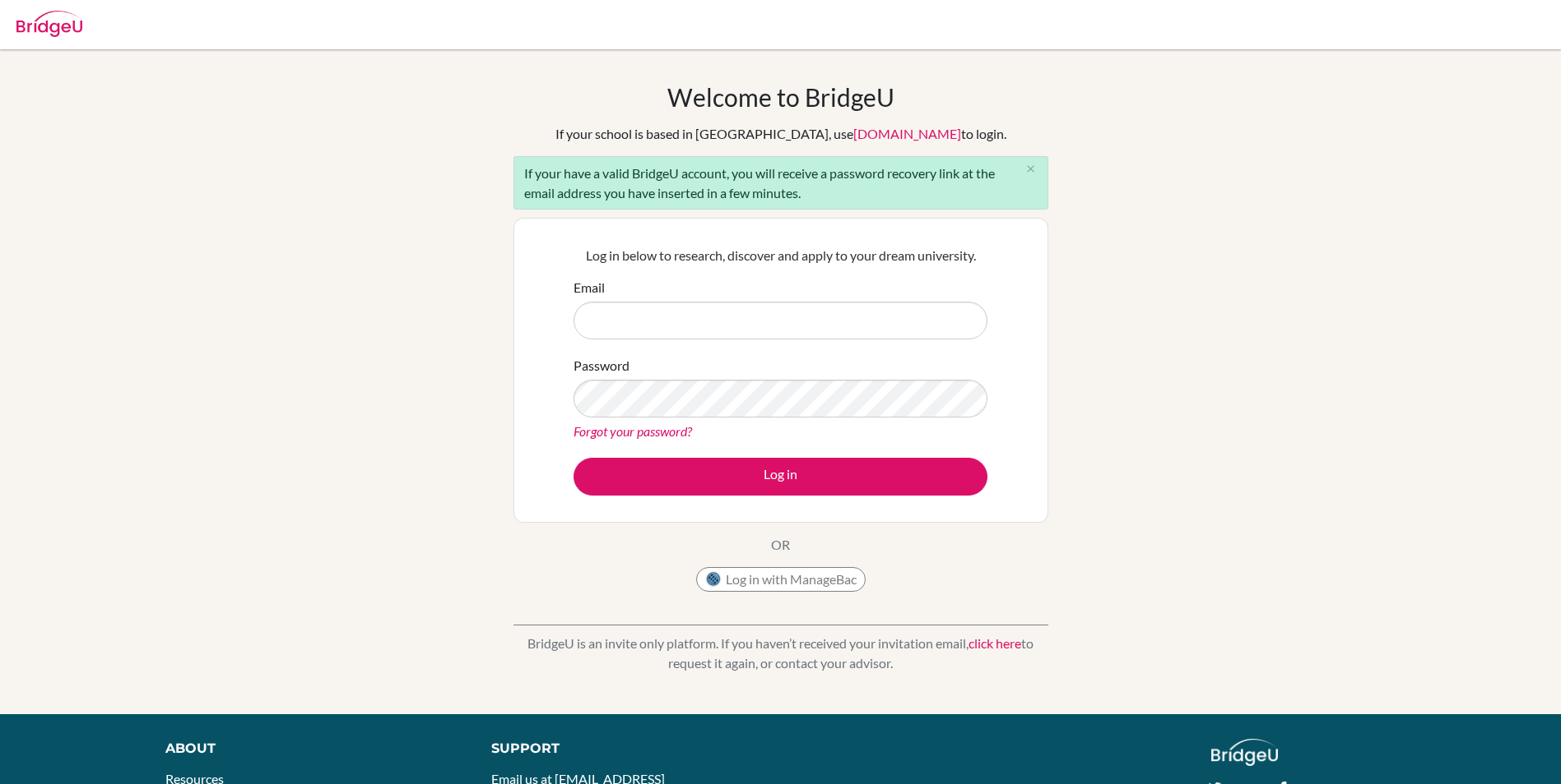
click at [647, 434] on link "Forgot your password?" at bounding box center [633, 432] width 119 height 16
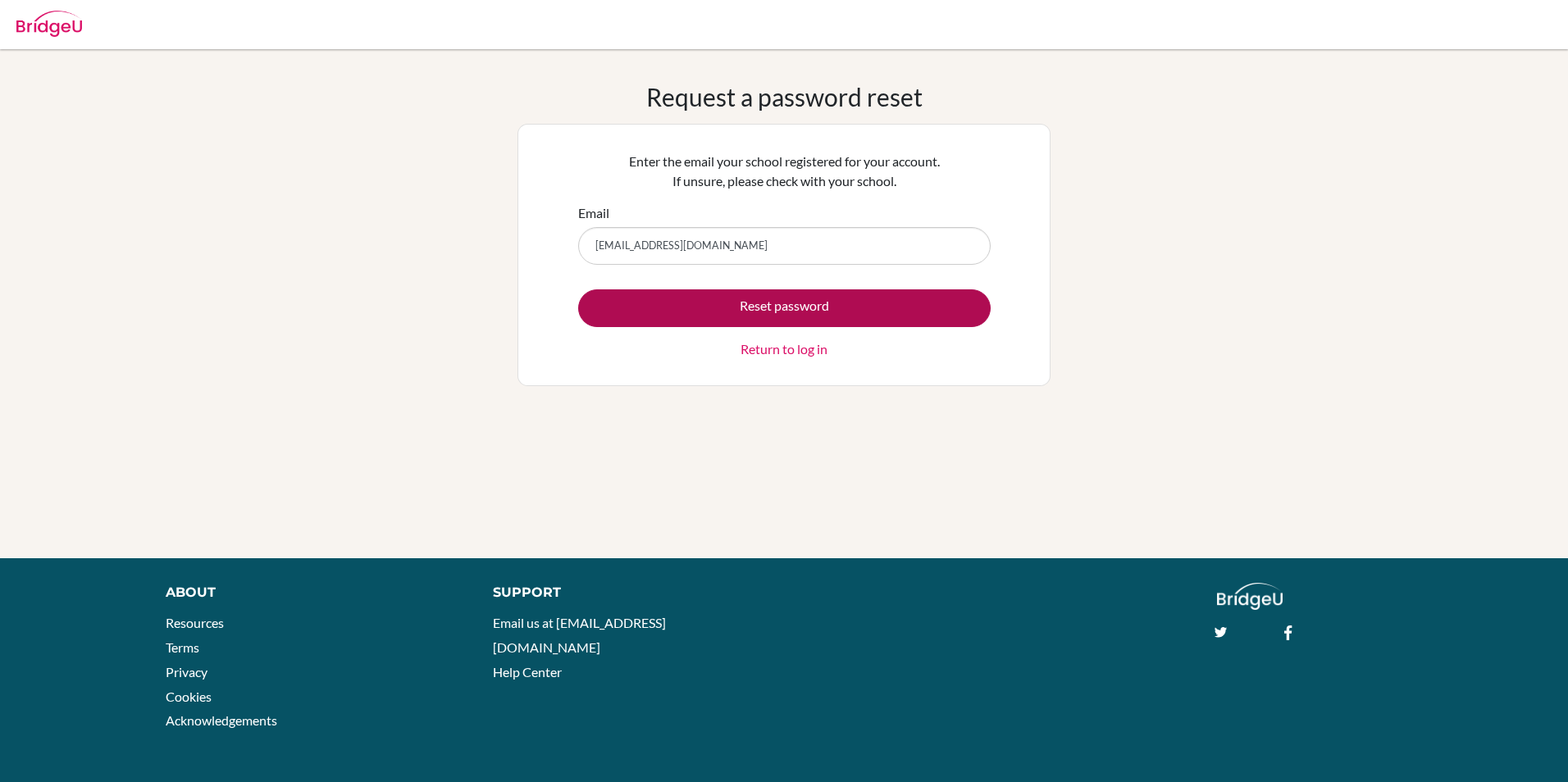
type input "[EMAIL_ADDRESS][DOMAIN_NAME]"
click at [722, 297] on button "Reset password" at bounding box center [784, 308] width 412 height 38
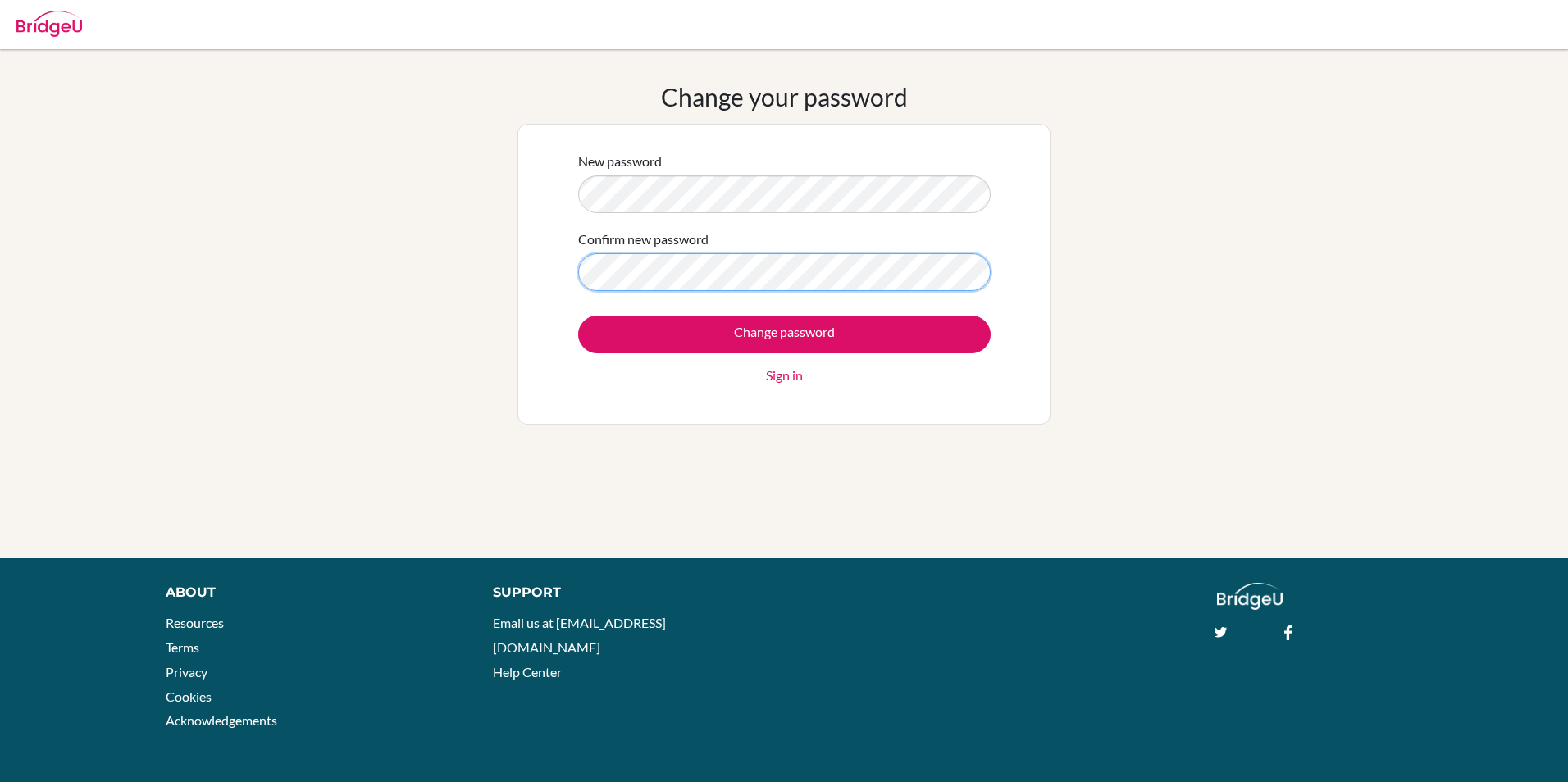
click at [994, 280] on div "New password Confirm new password Change password Sign in" at bounding box center [784, 274] width 433 height 267
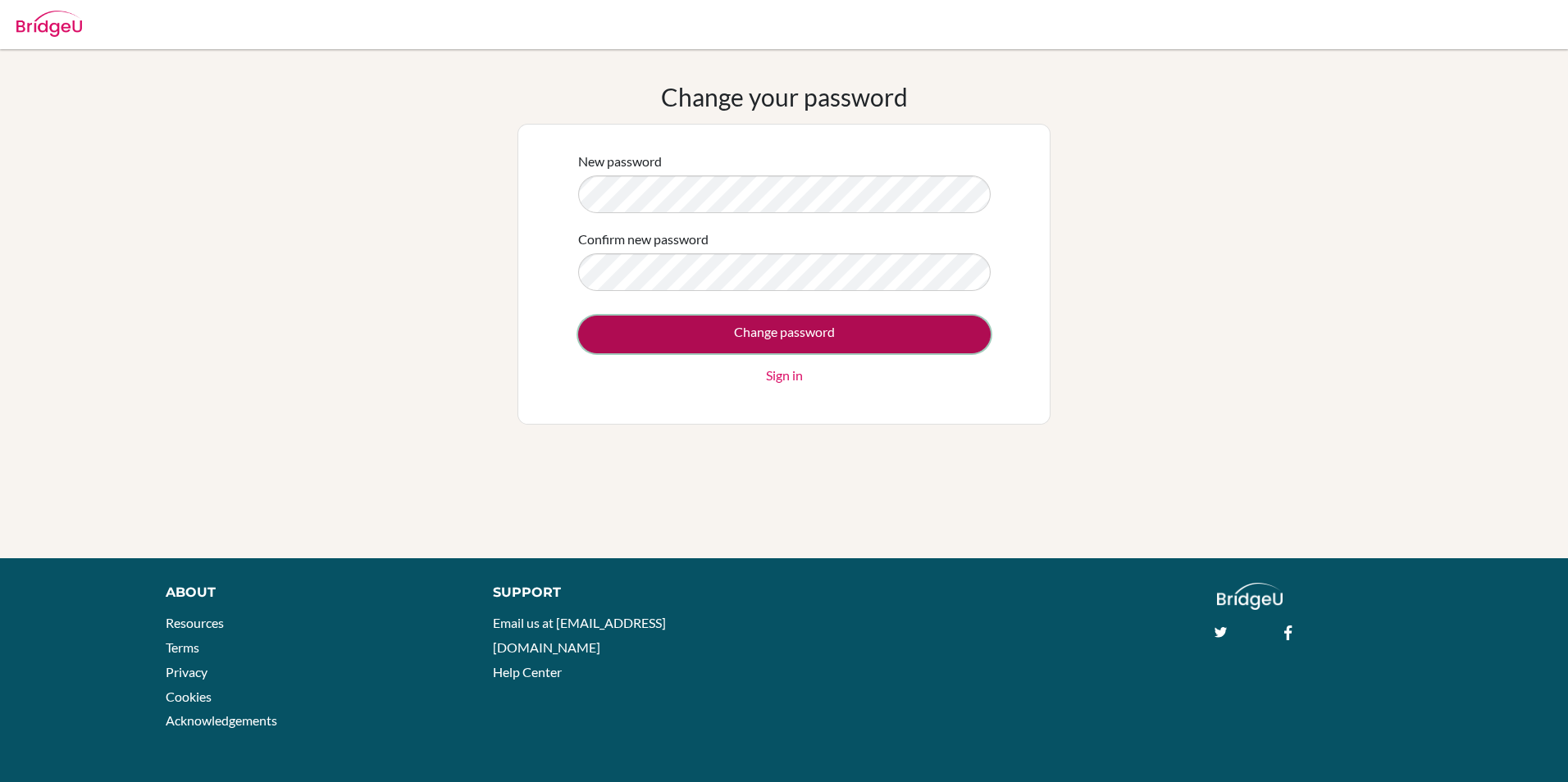
click at [902, 329] on input "Change password" at bounding box center [784, 335] width 412 height 38
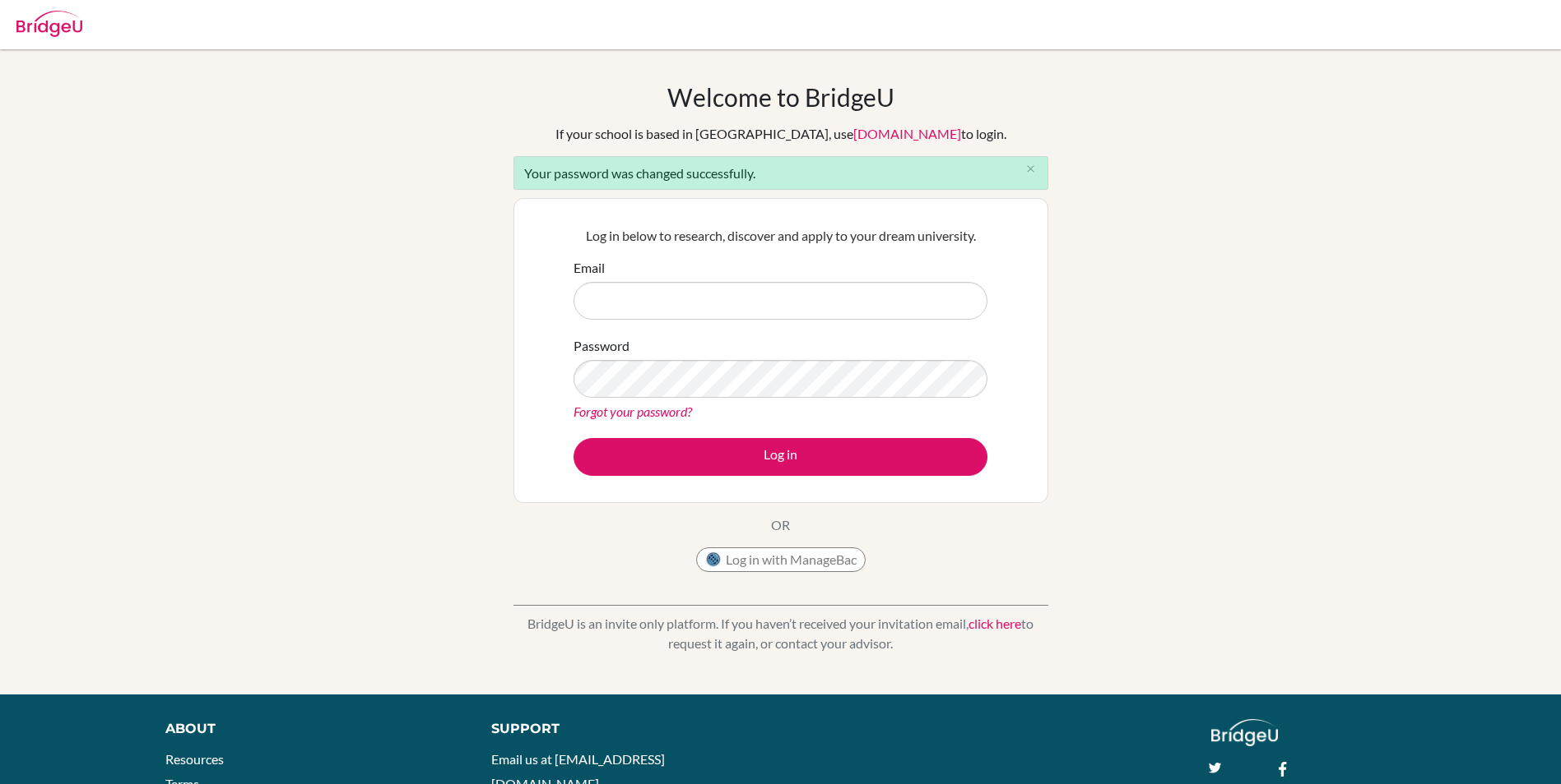
click at [707, 307] on input "Email" at bounding box center [780, 301] width 413 height 38
type input "[EMAIL_ADDRESS][DOMAIN_NAME]"
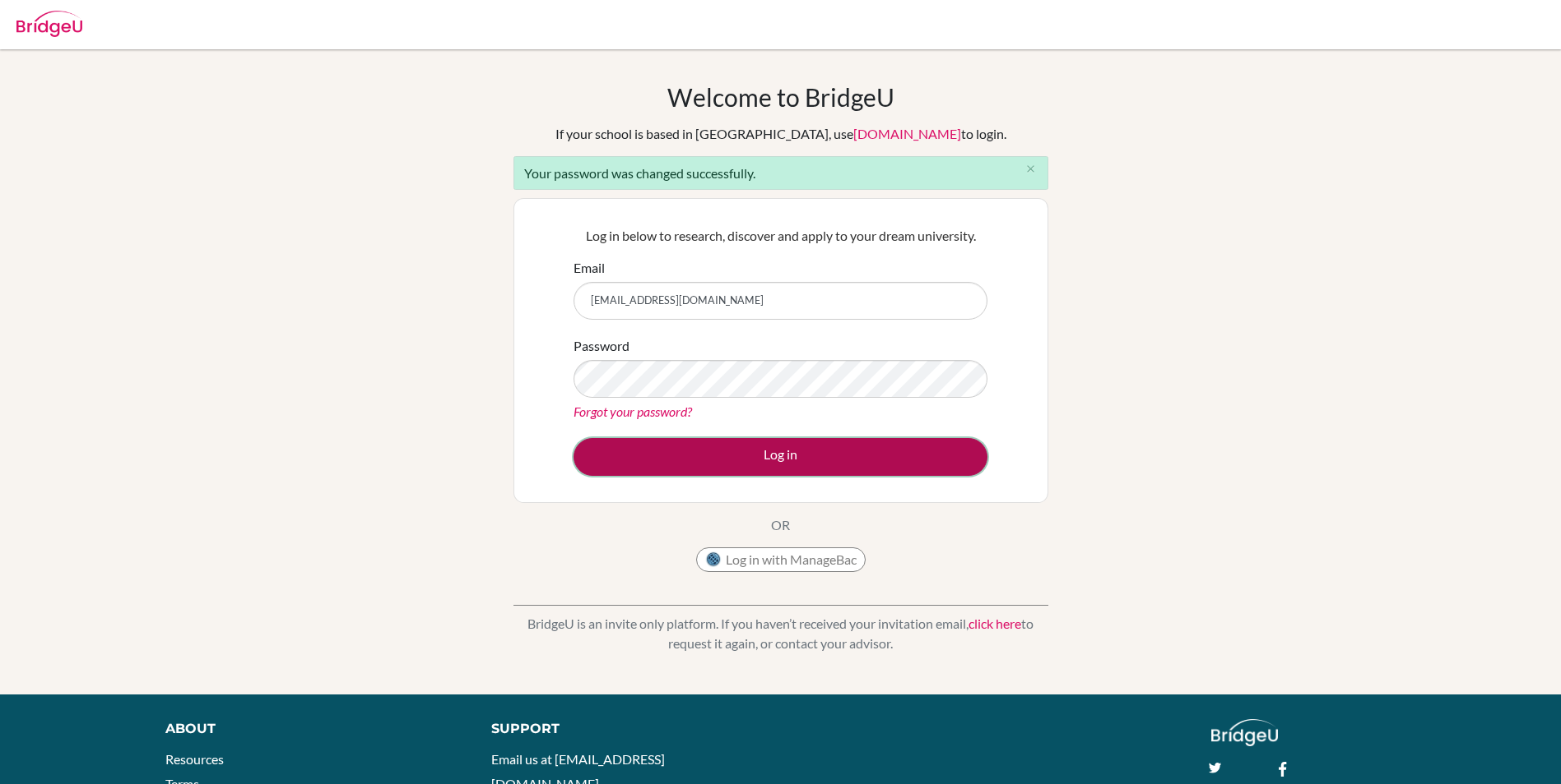
click at [905, 464] on button "Log in" at bounding box center [780, 457] width 413 height 38
